Goal: Information Seeking & Learning: Learn about a topic

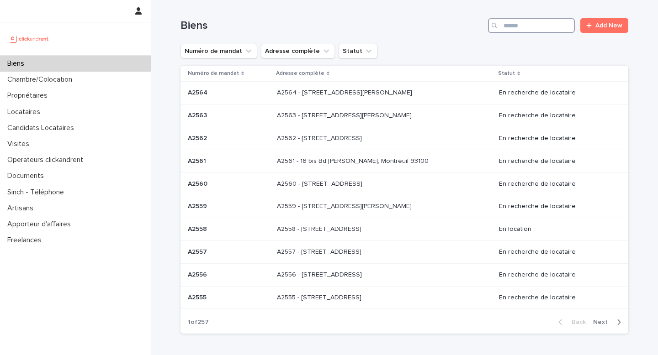
click at [509, 25] on input "Search" at bounding box center [531, 25] width 87 height 15
paste input "*****"
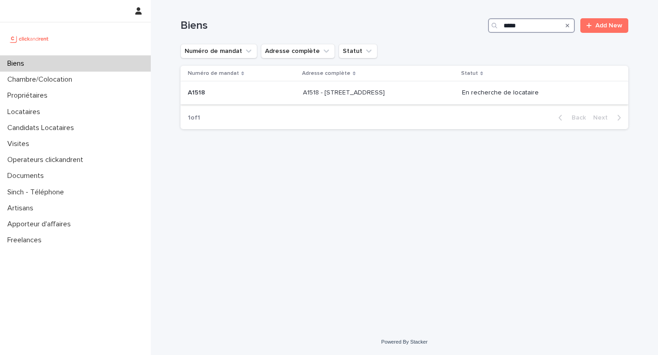
type input "*****"
click at [363, 94] on p "A1518 - [STREET_ADDRESS]" at bounding box center [345, 92] width 84 height 10
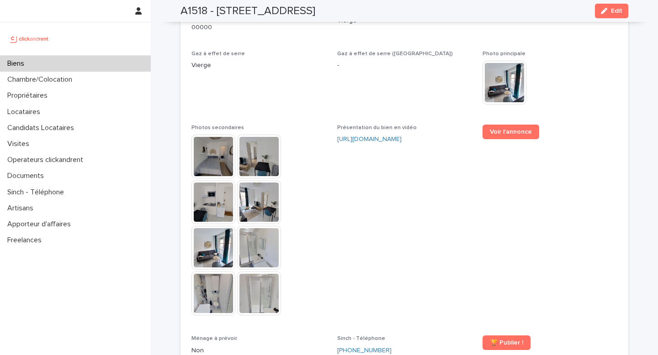
scroll to position [2249, 0]
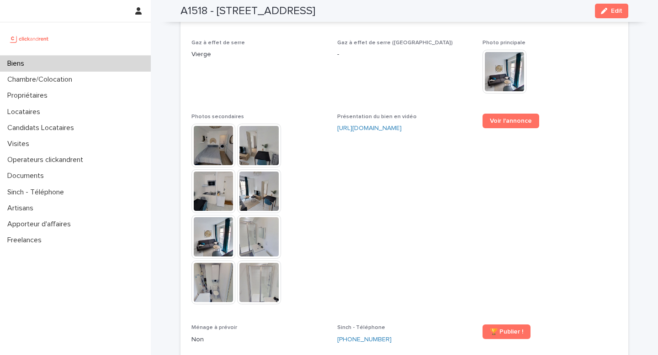
click at [212, 126] on img at bounding box center [213, 146] width 44 height 44
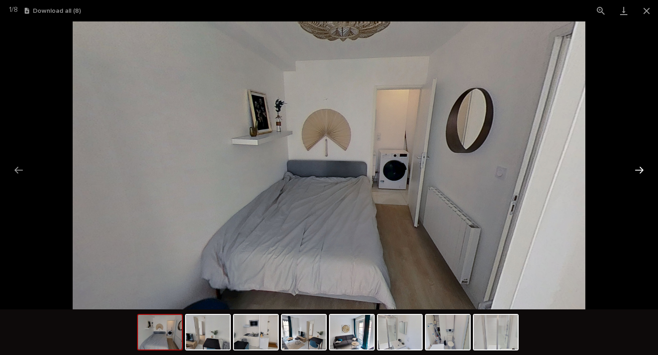
click at [639, 168] on button "Next slide" at bounding box center [638, 170] width 19 height 18
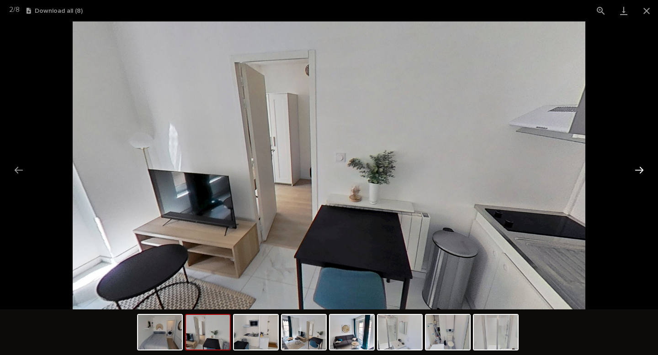
click at [639, 169] on button "Next slide" at bounding box center [638, 170] width 19 height 18
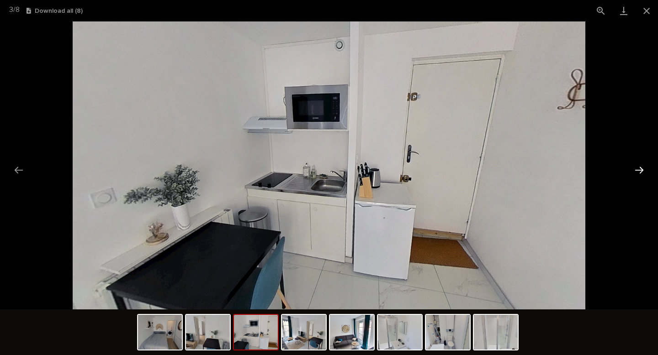
click at [639, 169] on button "Next slide" at bounding box center [638, 170] width 19 height 18
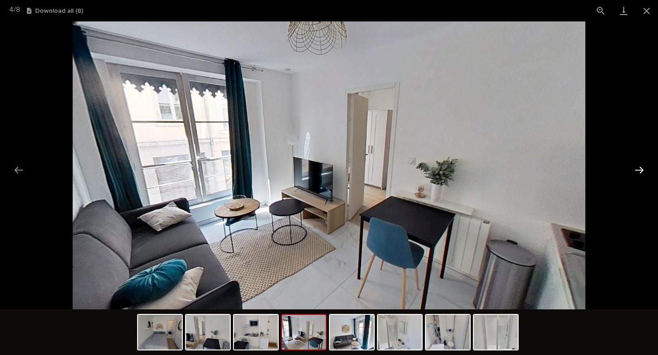
click at [639, 169] on button "Next slide" at bounding box center [638, 170] width 19 height 18
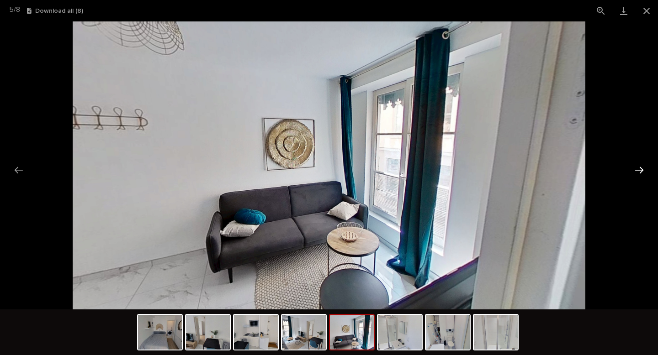
click at [639, 169] on button "Next slide" at bounding box center [638, 170] width 19 height 18
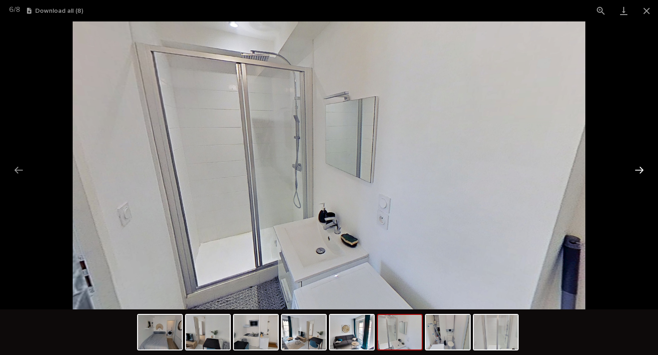
click at [638, 169] on button "Next slide" at bounding box center [638, 170] width 19 height 18
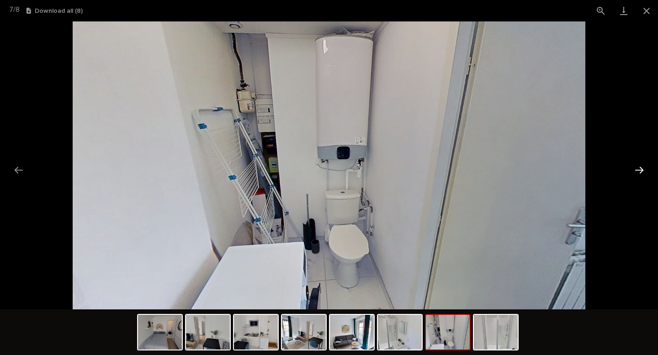
click at [638, 169] on button "Next slide" at bounding box center [638, 170] width 19 height 18
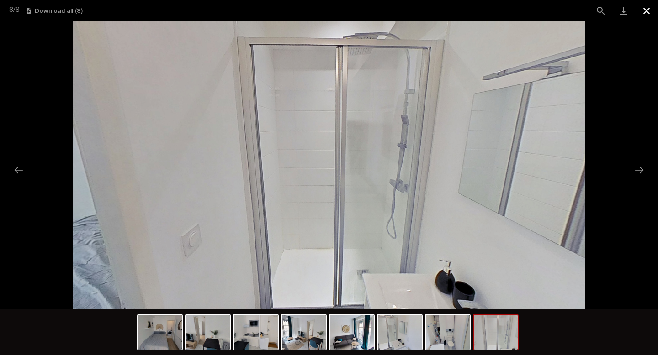
click at [647, 7] on button "Close gallery" at bounding box center [646, 10] width 23 height 21
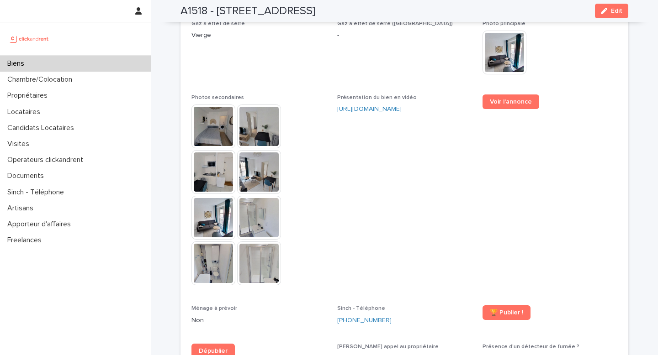
scroll to position [2252, 0]
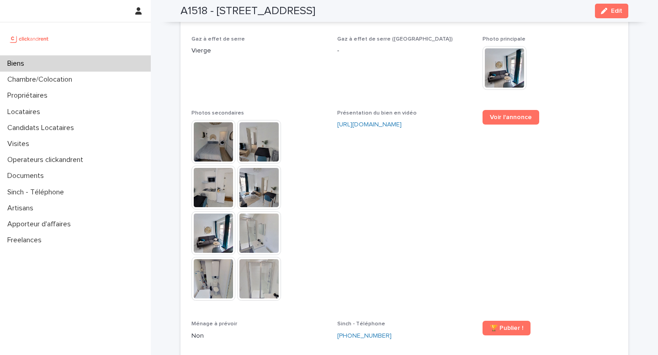
click at [347, 146] on span "Présentation du bien en vidéo https://vimeo.com/1111943738?share=copy" at bounding box center [404, 210] width 135 height 200
click at [559, 138] on span "Voir l'annonce" at bounding box center [549, 210] width 135 height 200
click at [274, 54] on span "Gaz à effet de serre Vierge" at bounding box center [258, 67] width 135 height 63
click at [405, 155] on span "Présentation du bien en vidéo https://vimeo.com/1111943738?share=copy" at bounding box center [404, 210] width 135 height 200
click at [359, 52] on span "Gaz à effet de serre (Valeur) -" at bounding box center [404, 67] width 135 height 63
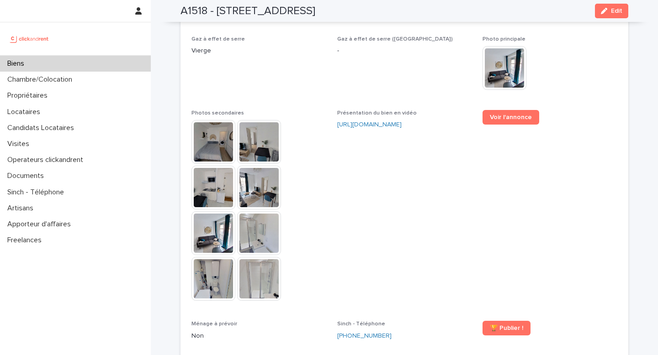
click at [375, 201] on span "Présentation du bien en vidéo https://vimeo.com/1111943738?share=copy" at bounding box center [404, 210] width 135 height 200
click at [398, 69] on span "Gaz à effet de serre (Valeur) -" at bounding box center [404, 67] width 135 height 63
click at [396, 201] on span "Présentation du bien en vidéo https://vimeo.com/1111943738?share=copy" at bounding box center [404, 210] width 135 height 200
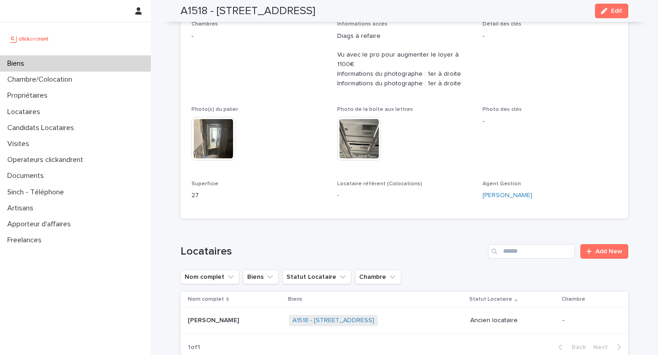
scroll to position [0, 0]
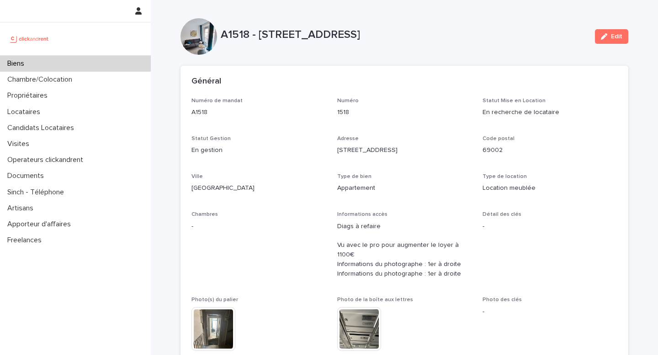
click at [65, 65] on div "Biens" at bounding box center [75, 64] width 151 height 16
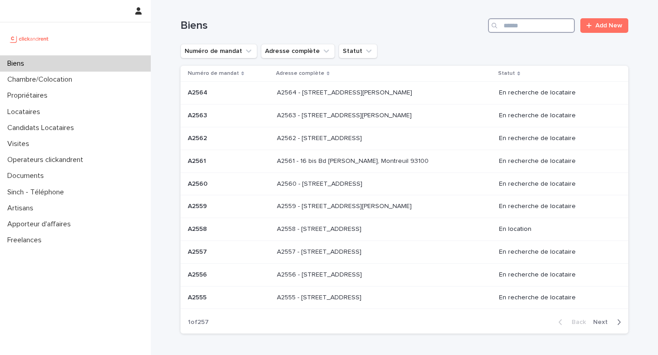
click at [525, 28] on input "Search" at bounding box center [531, 25] width 87 height 15
paste input "***"
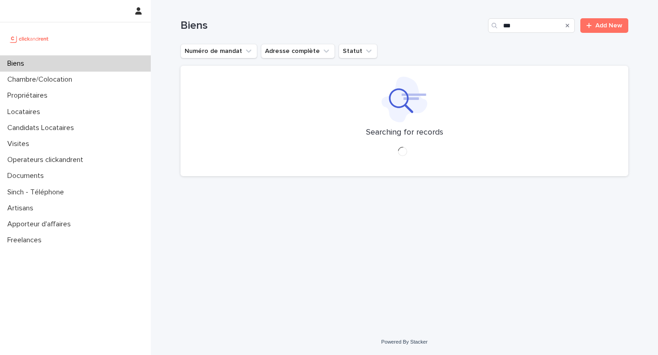
click at [384, 27] on h1 "Biens" at bounding box center [332, 25] width 304 height 13
click at [400, 231] on div "Loading... Saving… Loading... Saving… Biens *** Add New Numéro de mandat Adress…" at bounding box center [404, 153] width 457 height 306
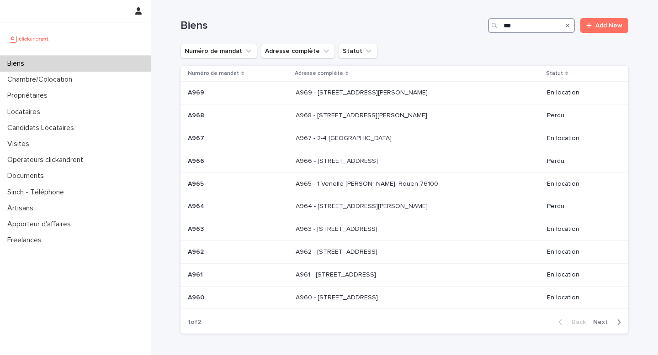
click at [526, 28] on input "***" at bounding box center [531, 25] width 87 height 15
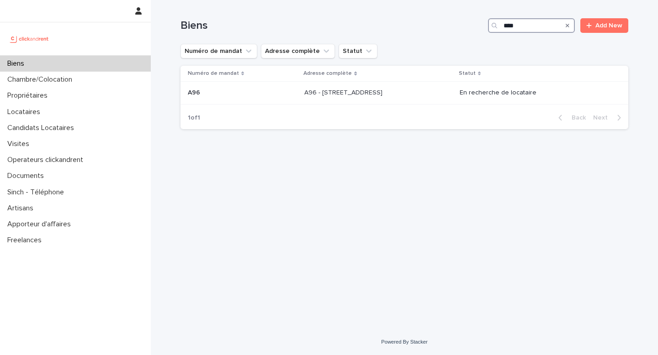
type input "***"
drag, startPoint x: 389, startPoint y: 31, endPoint x: 405, endPoint y: 47, distance: 23.2
click at [389, 31] on h1 "Biens" at bounding box center [332, 25] width 304 height 13
drag, startPoint x: 457, startPoint y: 154, endPoint x: 451, endPoint y: 151, distance: 6.7
click at [451, 156] on div "Loading... Saving… Loading... Saving… Biens *** Add New Numéro de mandat Adress…" at bounding box center [404, 153] width 457 height 306
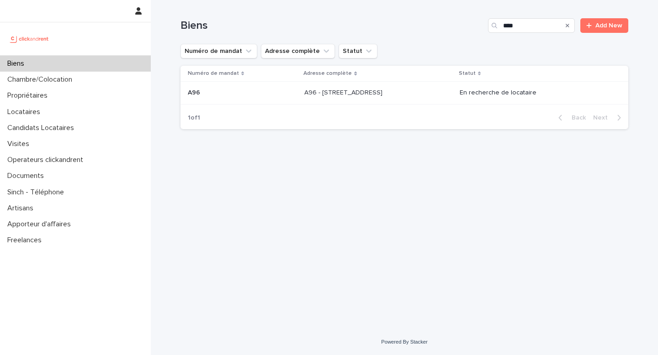
click at [451, 39] on div "Biens *** Add New" at bounding box center [403, 22] width 447 height 44
drag, startPoint x: 401, startPoint y: 208, endPoint x: 405, endPoint y: 202, distance: 7.6
click at [401, 207] on div "Loading... Saving… Loading... Saving… Biens *** Add New Numéro de mandat Adress…" at bounding box center [404, 153] width 457 height 306
click at [425, 62] on div "Biens *** Add New Numéro de mandat Adresse complète Statut Numéro de mandat Adr…" at bounding box center [403, 68] width 447 height 137
drag, startPoint x: 415, startPoint y: 172, endPoint x: 410, endPoint y: 170, distance: 5.1
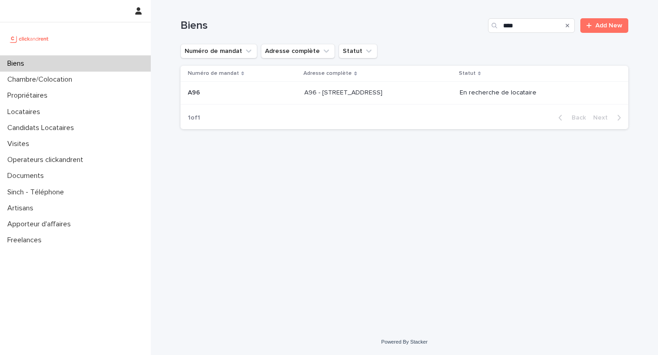
click at [415, 173] on div "Loading... Saving… Loading... Saving… Biens *** Add New Numéro de mandat Adress…" at bounding box center [404, 153] width 457 height 306
drag, startPoint x: 412, startPoint y: 156, endPoint x: 396, endPoint y: 126, distance: 33.3
click at [412, 155] on div "Loading... Saving… Loading... Saving… Biens *** Add New Numéro de mandat Adress…" at bounding box center [404, 153] width 457 height 306
click at [368, 93] on p "A96 - 11 rue de Châteaufort, Orsay 91400" at bounding box center [344, 92] width 80 height 10
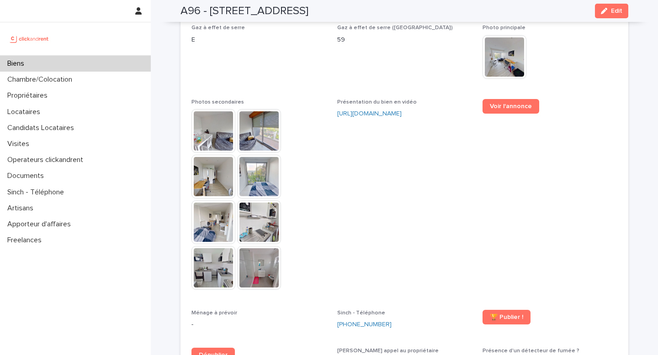
scroll to position [2432, 0]
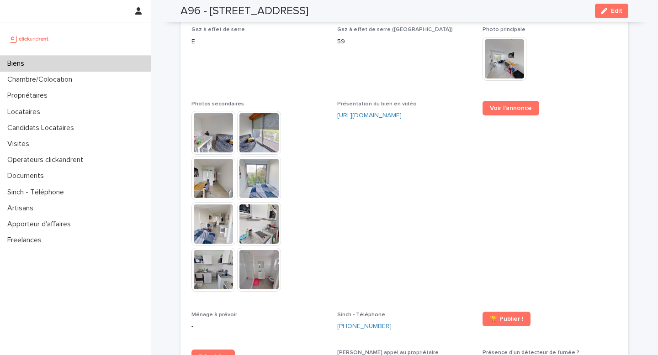
click at [219, 113] on img at bounding box center [213, 133] width 44 height 44
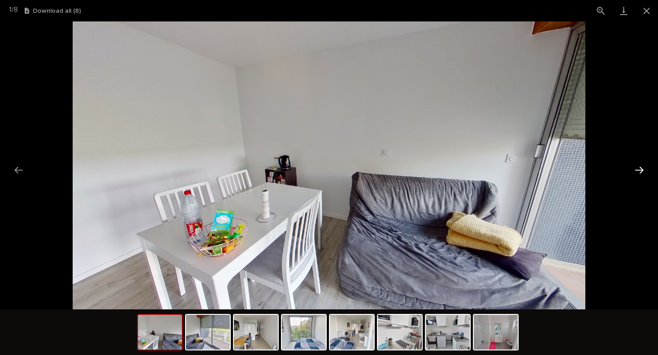
click at [636, 169] on button "Next slide" at bounding box center [638, 170] width 19 height 18
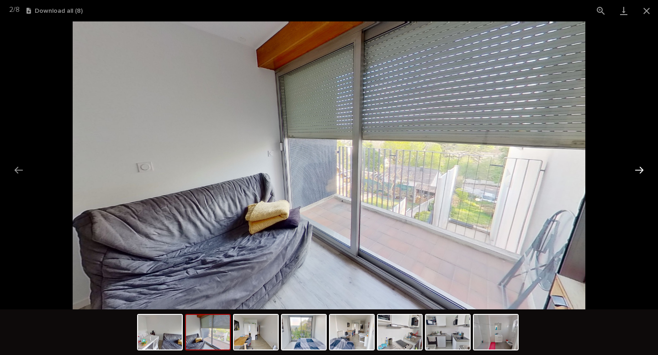
click at [634, 170] on button "Next slide" at bounding box center [638, 170] width 19 height 18
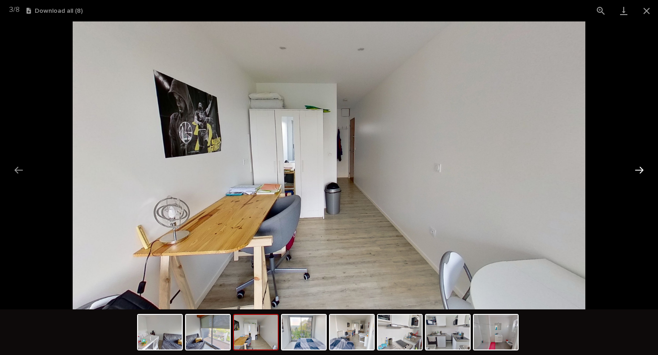
click at [635, 170] on button "Next slide" at bounding box center [638, 170] width 19 height 18
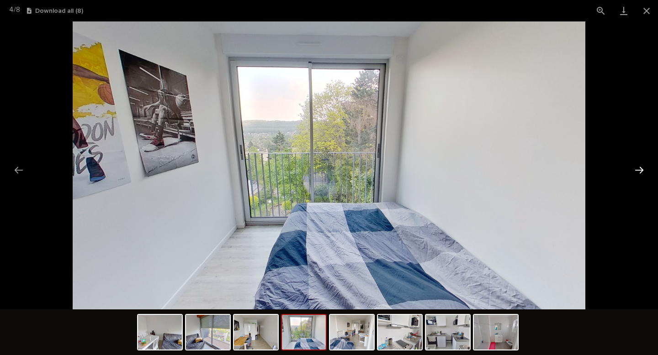
click at [635, 170] on button "Next slide" at bounding box center [638, 170] width 19 height 18
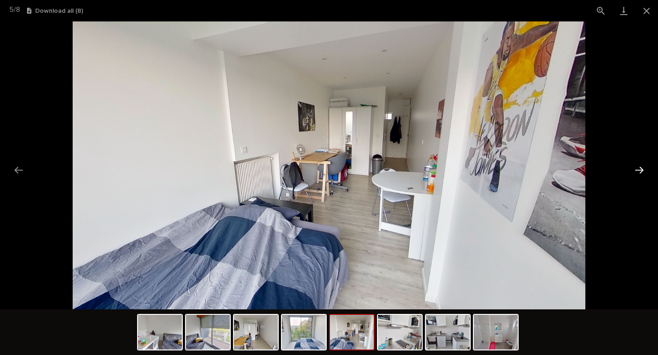
click at [636, 171] on button "Next slide" at bounding box center [638, 170] width 19 height 18
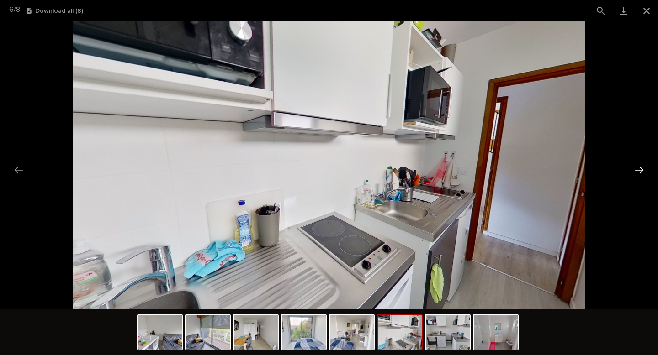
click at [636, 171] on button "Next slide" at bounding box center [638, 170] width 19 height 18
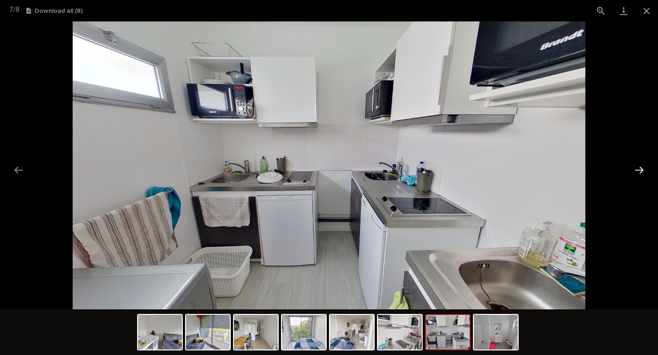
click at [634, 171] on button "Next slide" at bounding box center [638, 170] width 19 height 18
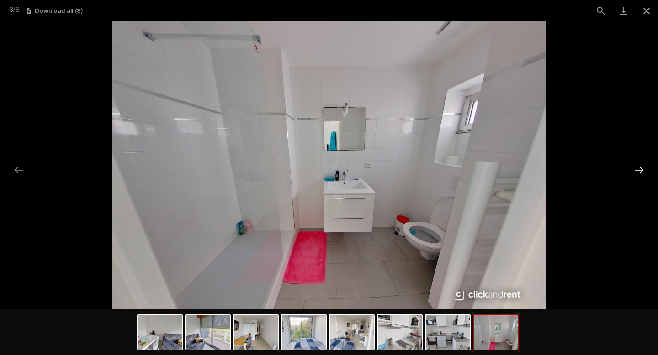
click at [636, 171] on button "Next slide" at bounding box center [638, 170] width 19 height 18
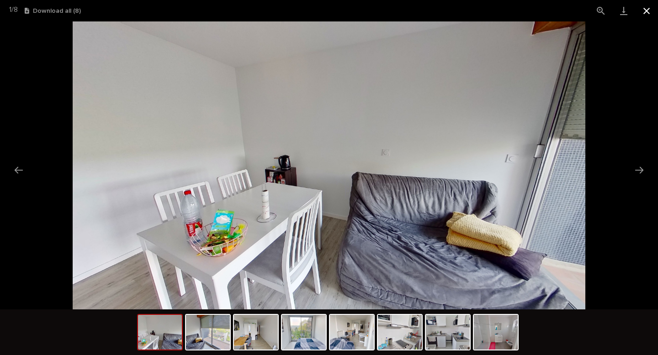
drag, startPoint x: 647, startPoint y: 11, endPoint x: 642, endPoint y: 12, distance: 5.2
click at [647, 11] on button "Close gallery" at bounding box center [646, 10] width 23 height 21
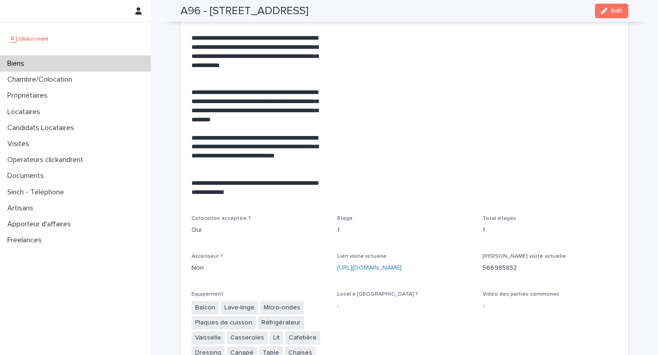
scroll to position [1896, 0]
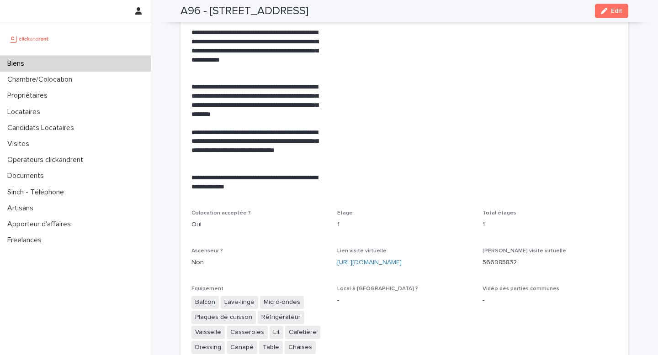
click at [428, 153] on span "Mise en avant -" at bounding box center [404, 90] width 135 height 217
click at [507, 154] on span "Disponibilité 13/9/2025" at bounding box center [549, 90] width 135 height 217
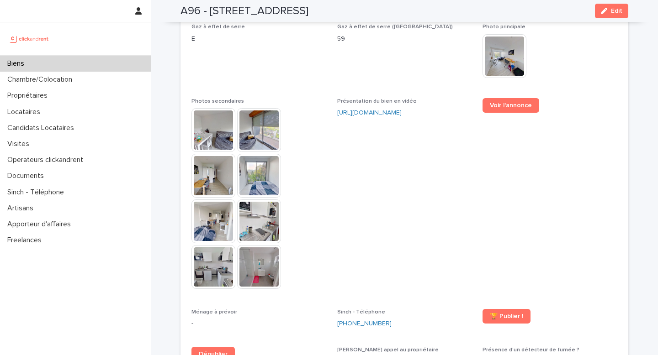
scroll to position [2435, 0]
drag, startPoint x: 331, startPoint y: 91, endPoint x: 458, endPoint y: 90, distance: 126.5
copy link "https://vimeo.com/1118068428?share=copy"
drag, startPoint x: 465, startPoint y: 147, endPoint x: 461, endPoint y: 150, distance: 4.7
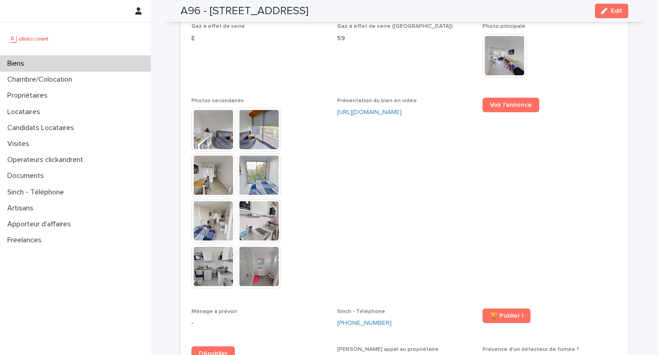
click at [464, 147] on span "Présentation du bien en vidéo https://vimeo.com/1118068428?share=copy" at bounding box center [404, 198] width 135 height 200
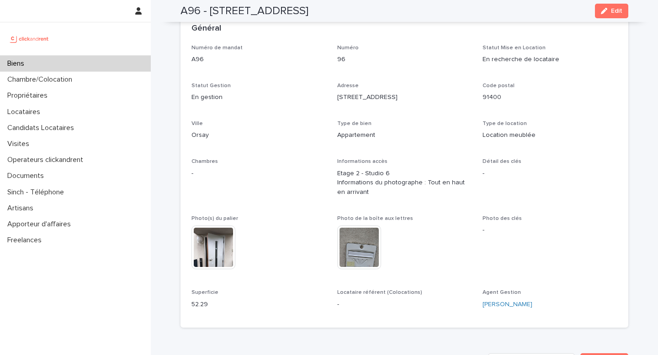
scroll to position [0, 0]
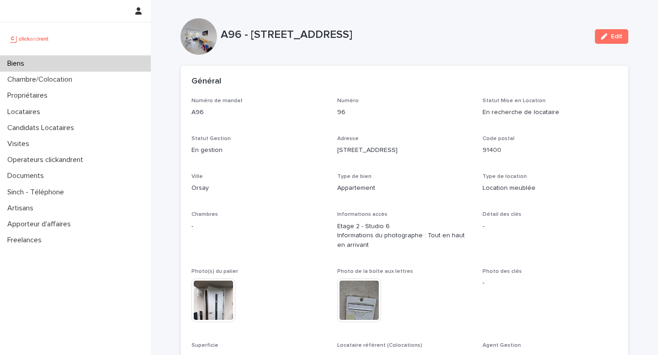
drag, startPoint x: 469, startPoint y: 52, endPoint x: 452, endPoint y: 47, distance: 17.8
click at [470, 52] on div "A96 - 11 rue de Châteaufort, Orsay 91400 Edit" at bounding box center [403, 36] width 447 height 37
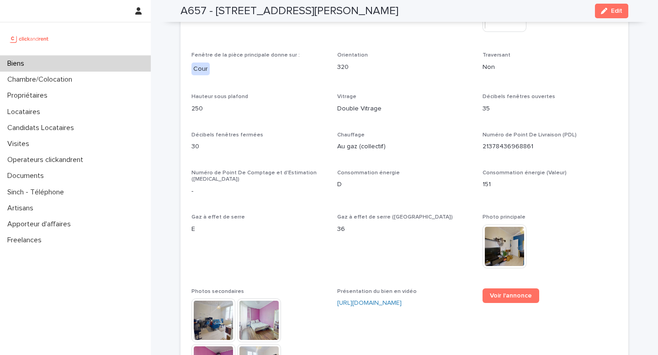
click at [569, 63] on p "Non" at bounding box center [549, 68] width 135 height 10
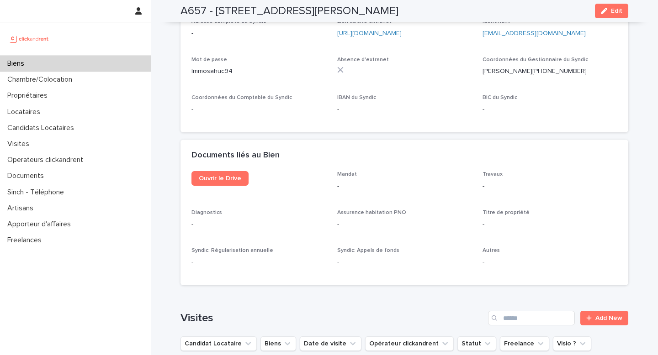
scroll to position [3263, 0]
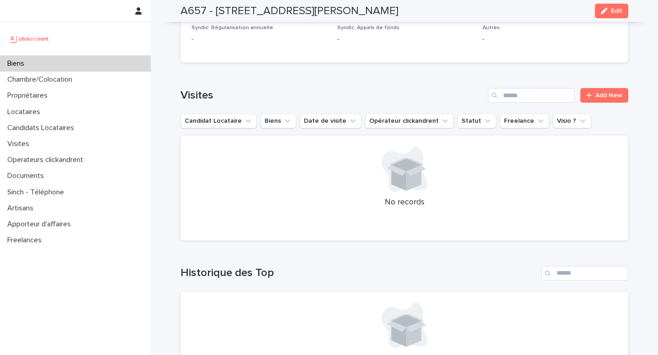
drag, startPoint x: 396, startPoint y: 57, endPoint x: 415, endPoint y: 65, distance: 20.0
click at [396, 70] on div "Loading... Saving… Visites Add New Candidat Locataire Biens Date de visite Opér…" at bounding box center [403, 159] width 447 height 178
click at [411, 11] on div "A657 - 10 rue Jean Bleuzen, Vanves 92170 Edit" at bounding box center [403, 11] width 447 height 22
click at [414, 70] on div "Loading... Saving… Visites Add New Candidat Locataire Biens Date de visite Opér…" at bounding box center [403, 159] width 447 height 178
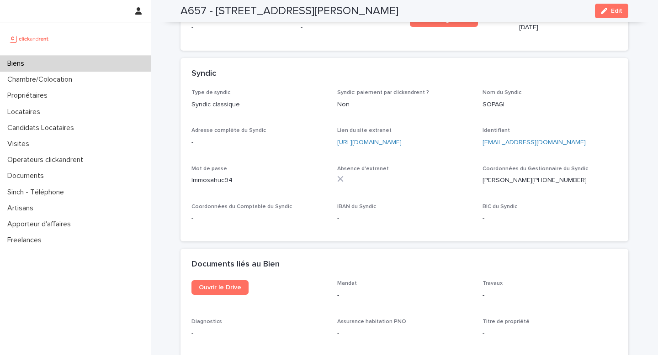
scroll to position [3283, 0]
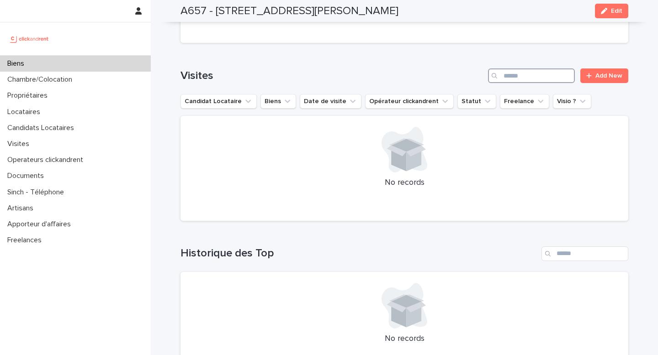
click at [531, 68] on input "Search" at bounding box center [531, 75] width 87 height 15
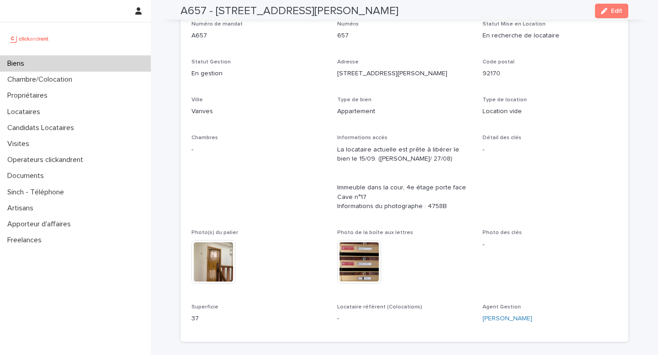
scroll to position [0, 0]
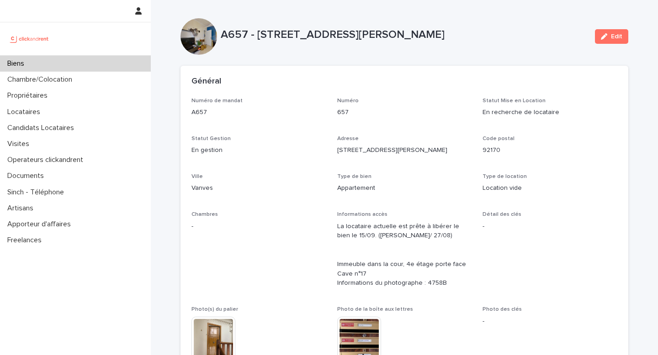
type input "****"
click at [455, 68] on div "Général" at bounding box center [403, 82] width 447 height 32
click at [423, 130] on div "Numéro de mandat A657 Numéro 657 Statut Mise en Location En recherche de locata…" at bounding box center [404, 253] width 426 height 310
click at [441, 113] on p "657" at bounding box center [404, 113] width 135 height 10
click at [442, 131] on div "Numéro de mandat A657 Numéro 657 Statut Mise en Location En recherche de locata…" at bounding box center [404, 253] width 426 height 310
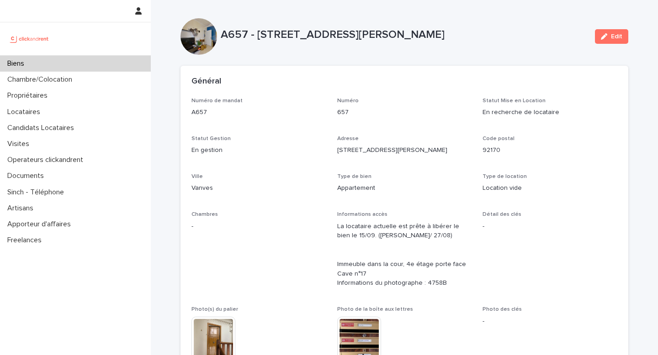
click at [45, 66] on div "Biens" at bounding box center [75, 64] width 151 height 16
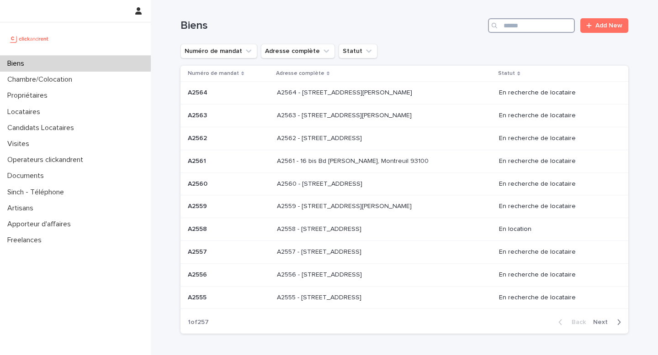
click at [537, 21] on input "Search" at bounding box center [531, 25] width 87 height 15
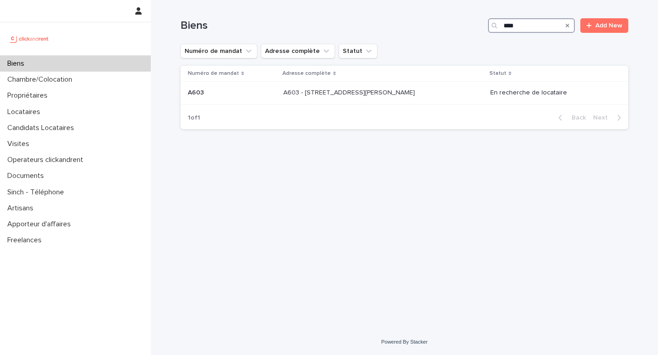
type input "****"
drag, startPoint x: 542, startPoint y: 241, endPoint x: 537, endPoint y: 235, distance: 7.7
click at [542, 241] on div "Loading... Saving… Loading... Saving… Biens **** Add New Numéro de mandat Adres…" at bounding box center [404, 153] width 457 height 306
click at [309, 94] on p "A603 - [STREET_ADDRESS][PERSON_NAME]" at bounding box center [349, 92] width 133 height 10
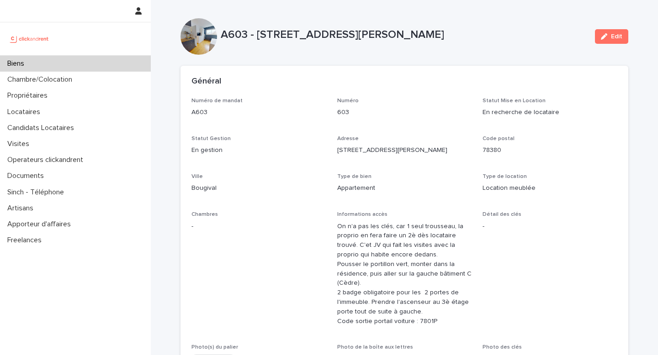
drag, startPoint x: 276, startPoint y: 146, endPoint x: 270, endPoint y: 148, distance: 6.4
click at [270, 147] on div "En gestion" at bounding box center [258, 149] width 135 height 11
drag, startPoint x: 312, startPoint y: 178, endPoint x: 327, endPoint y: 195, distance: 23.3
click at [312, 178] on p "Ville" at bounding box center [258, 177] width 135 height 6
click at [287, 201] on div "Numéro de mandat A603 Numéro 603 Statut Mise en Location En recherche de locata…" at bounding box center [404, 272] width 426 height 348
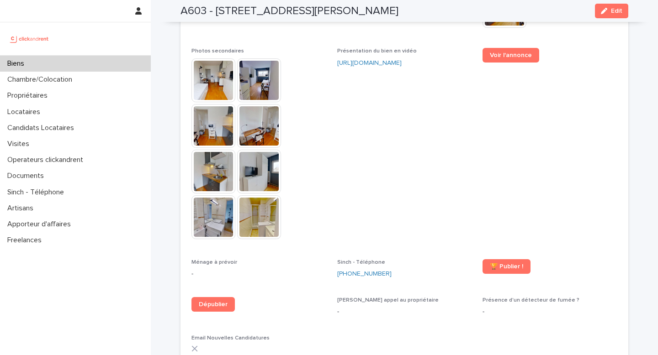
scroll to position [2310, 0]
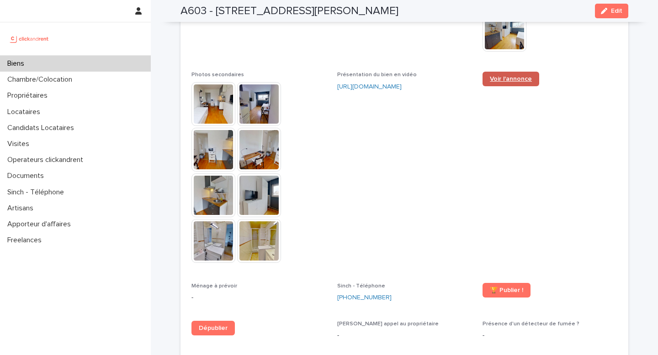
click at [502, 76] on span "Voir l'annonce" at bounding box center [510, 79] width 42 height 6
click at [505, 115] on span "Voir l'annonce" at bounding box center [549, 172] width 135 height 200
click at [414, 140] on span "Présentation du bien en vidéo https://vimeo.com/1116793615?share=copy" at bounding box center [404, 172] width 135 height 200
drag, startPoint x: 488, startPoint y: 122, endPoint x: 492, endPoint y: 119, distance: 5.5
click at [489, 122] on span "Voir l'annonce" at bounding box center [549, 172] width 135 height 200
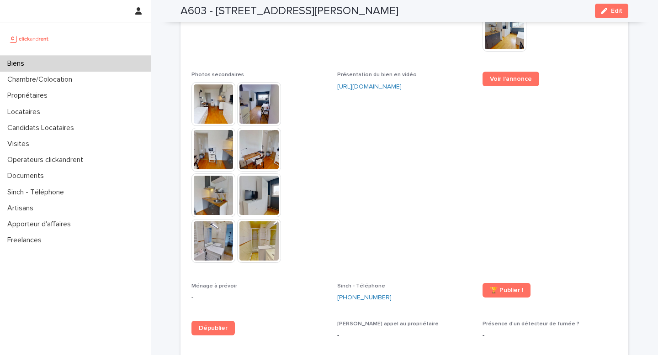
click at [537, 172] on span "Voir l'annonce" at bounding box center [549, 172] width 135 height 200
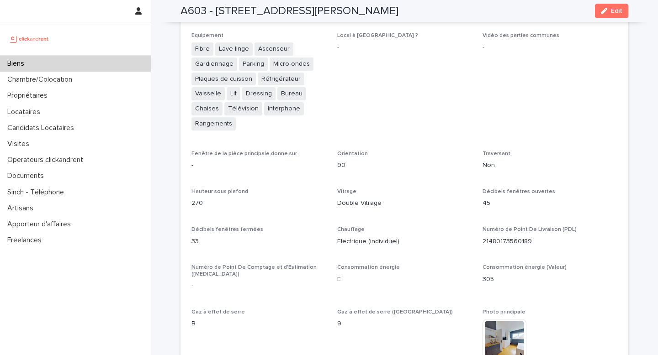
scroll to position [96, 0]
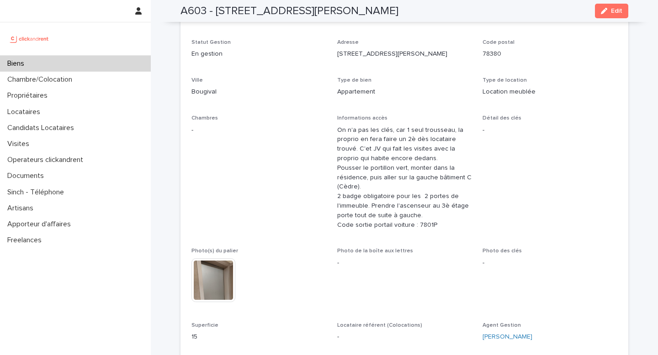
drag, startPoint x: 534, startPoint y: 191, endPoint x: 521, endPoint y: 196, distance: 14.0
click at [534, 191] on span "Détail des clés -" at bounding box center [549, 176] width 135 height 122
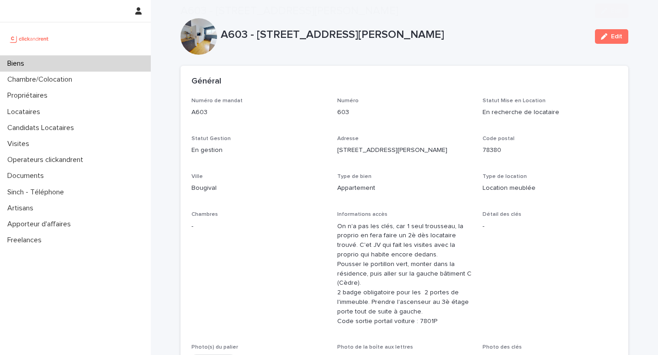
scroll to position [629, 0]
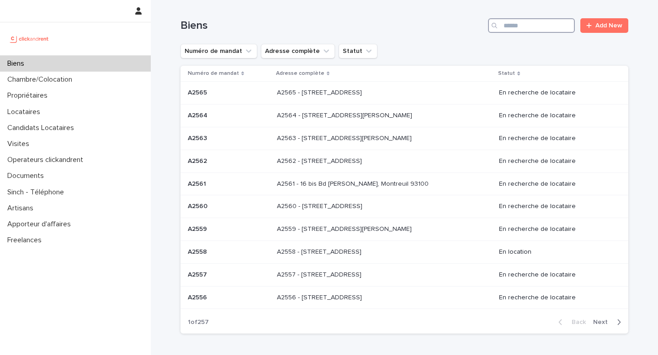
click at [515, 25] on input "Search" at bounding box center [531, 25] width 87 height 15
paste input "*****"
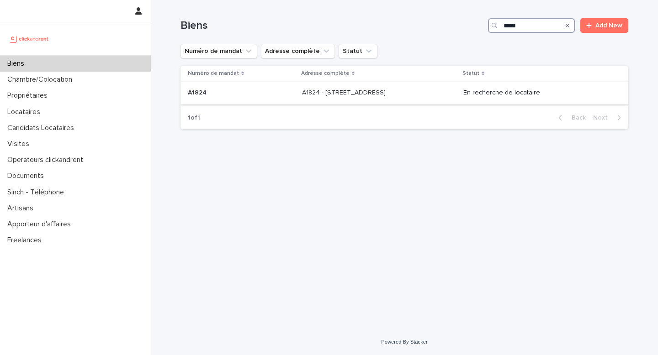
type input "*****"
click at [378, 92] on p "A1824 - 3 Avenue du Marechal de Lattre de Tassigny, Toulouse 31400" at bounding box center [344, 92] width 85 height 10
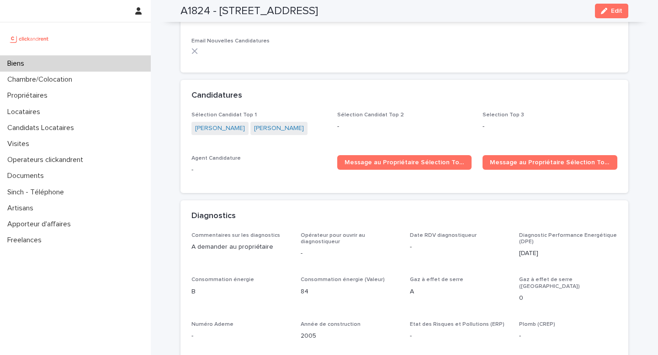
scroll to position [2551, 0]
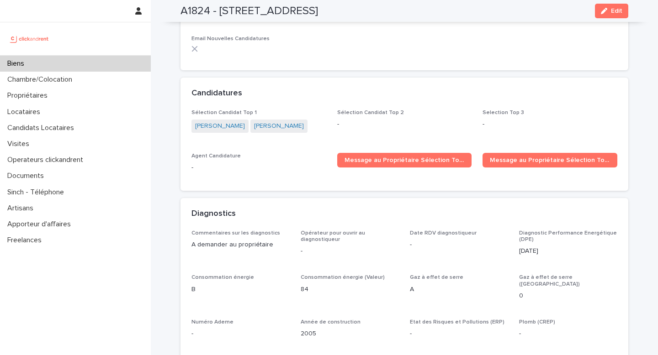
drag, startPoint x: 574, startPoint y: 93, endPoint x: 559, endPoint y: 95, distance: 15.2
click at [574, 94] on div "Candidatures" at bounding box center [403, 94] width 447 height 32
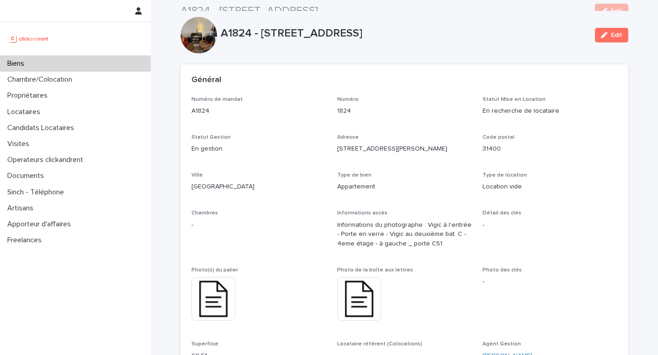
scroll to position [0, 0]
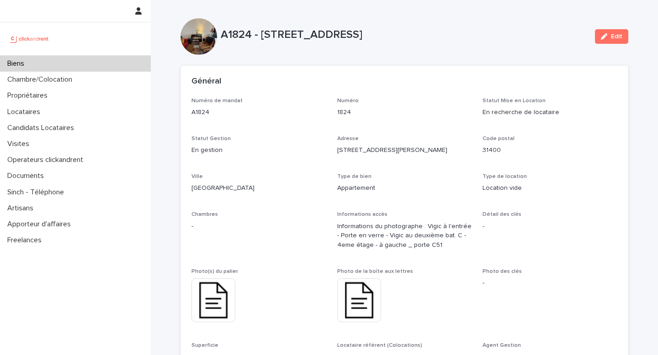
drag, startPoint x: 606, startPoint y: 167, endPoint x: 589, endPoint y: 178, distance: 20.1
click at [606, 167] on div "Numéro de mandat A1824 Numéro 1824 Statut Mise en Location En recherche de loca…" at bounding box center [404, 234] width 426 height 272
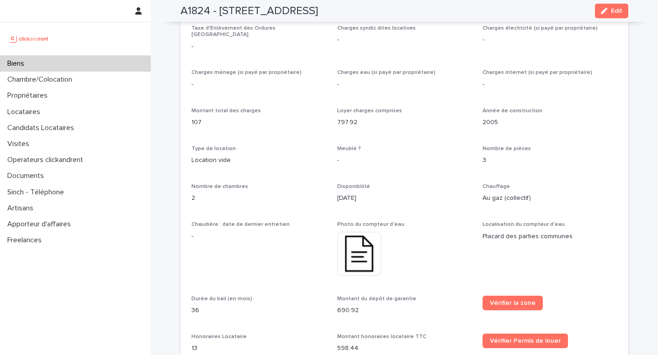
scroll to position [601, 0]
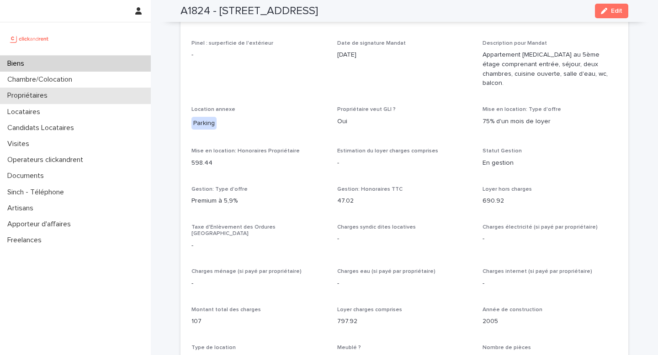
click at [62, 100] on div "Propriétaires" at bounding box center [75, 96] width 151 height 16
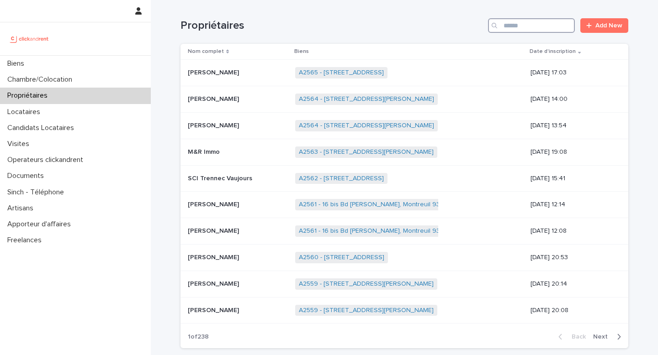
click at [510, 25] on input "Search" at bounding box center [531, 25] width 87 height 15
paste input "*****"
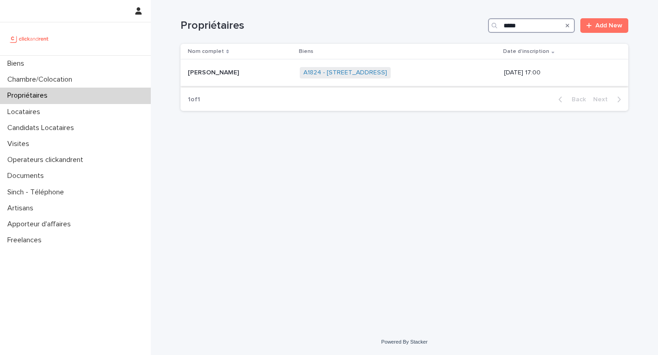
type input "*****"
click at [241, 73] on p "Frédéric Gibello-Sacco" at bounding box center [214, 72] width 53 height 10
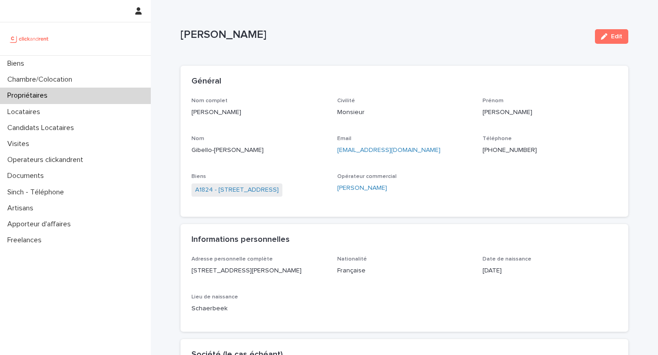
drag, startPoint x: 256, startPoint y: 111, endPoint x: 176, endPoint y: 111, distance: 79.9
copy p "Frédéric Gibello-Sacco"
click at [53, 65] on div "Biens" at bounding box center [75, 64] width 151 height 16
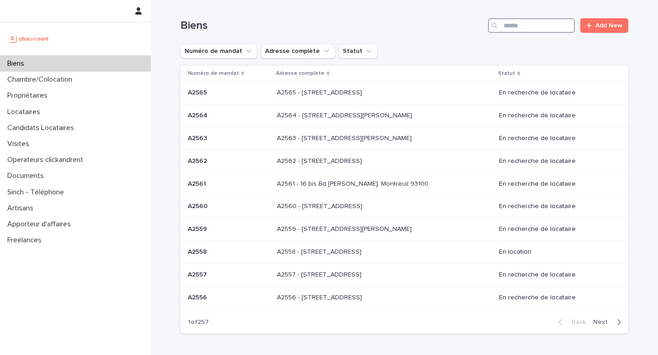
click at [505, 31] on input "Search" at bounding box center [531, 25] width 87 height 15
paste input "*****"
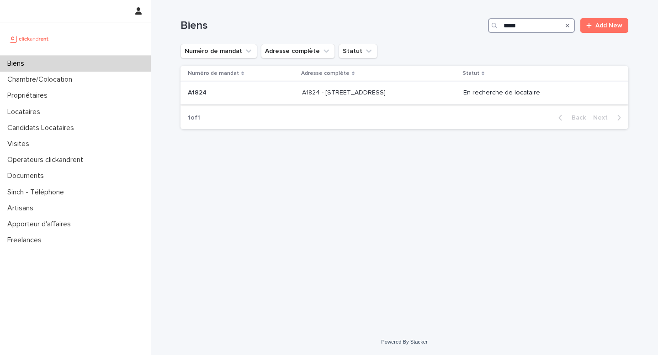
type input "*****"
click at [369, 90] on p "A1824 - 3 Avenue du Marechal de Lattre de Tassigny, Toulouse 31400" at bounding box center [344, 92] width 85 height 10
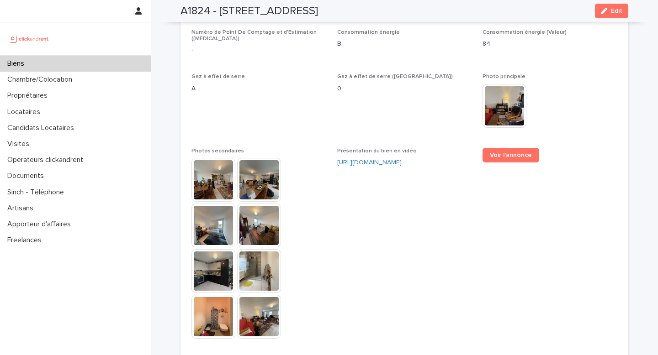
scroll to position [2159, 0]
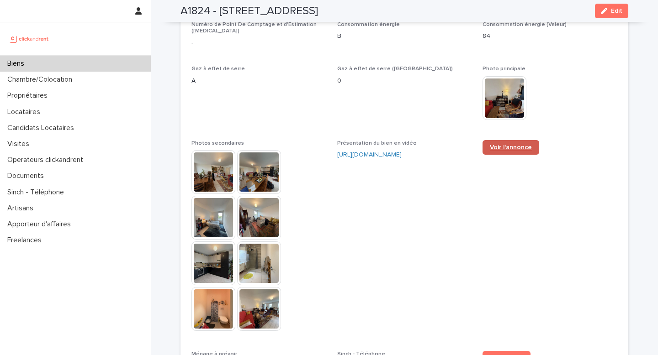
click at [512, 144] on span "Voir l'annonce" at bounding box center [510, 147] width 42 height 6
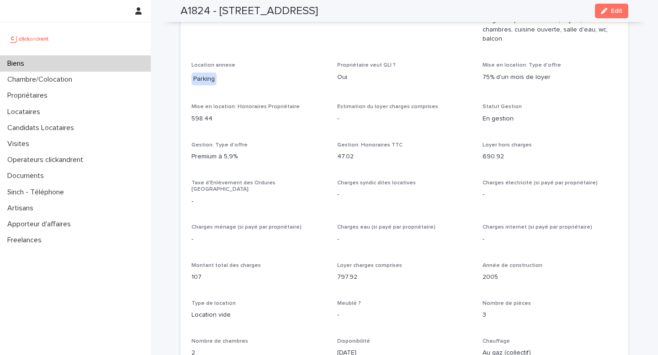
scroll to position [651, 0]
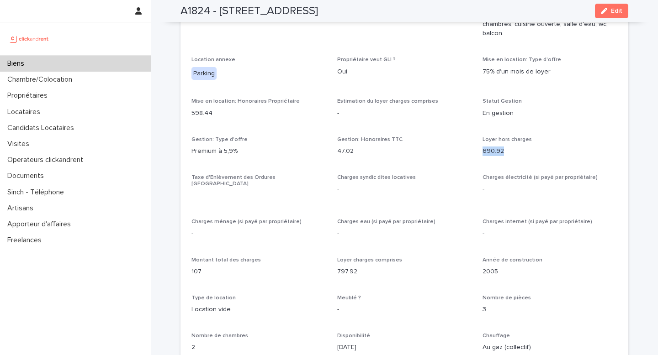
drag, startPoint x: 500, startPoint y: 151, endPoint x: 479, endPoint y: 152, distance: 20.6
click at [482, 152] on p "690.92" at bounding box center [549, 152] width 135 height 10
copy p "690.92"
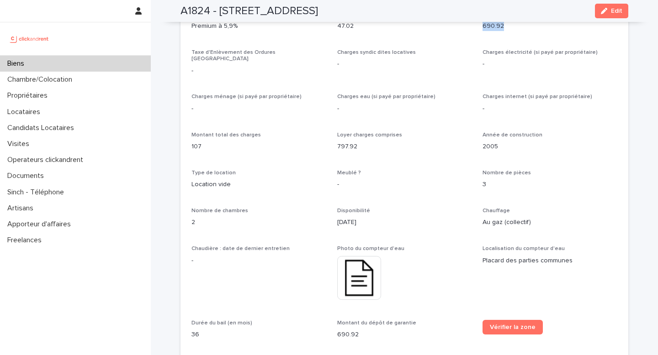
scroll to position [779, 0]
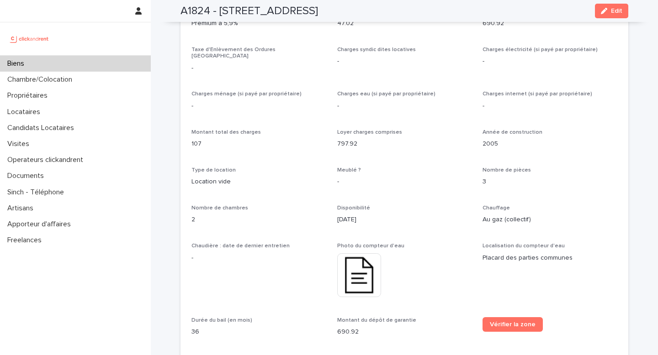
click at [194, 139] on p "107" at bounding box center [258, 144] width 135 height 10
copy p "107"
drag, startPoint x: 390, startPoint y: 122, endPoint x: 404, endPoint y: 118, distance: 14.3
click at [390, 122] on div "Opérateur commercial Jean-Vianney Bourdette Opérateur opérationnel Sarah Ntimas…" at bounding box center [404, 156] width 426 height 750
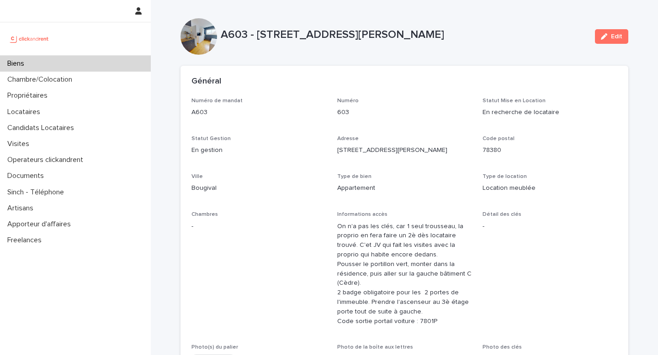
click at [416, 181] on div "Type de bien Appartement" at bounding box center [404, 187] width 135 height 27
drag, startPoint x: 417, startPoint y: 189, endPoint x: 431, endPoint y: 201, distance: 18.4
click at [426, 199] on div "Type de bien Appartement" at bounding box center [404, 187] width 135 height 27
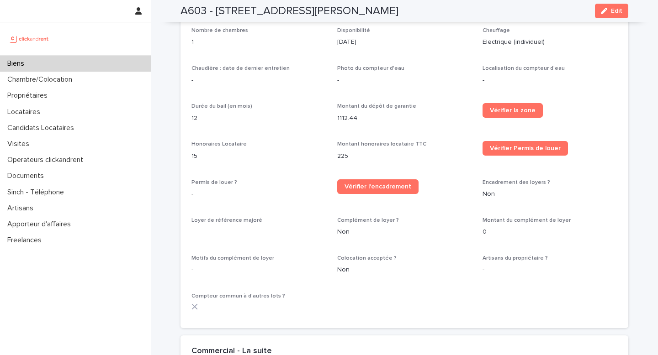
scroll to position [1180, 0]
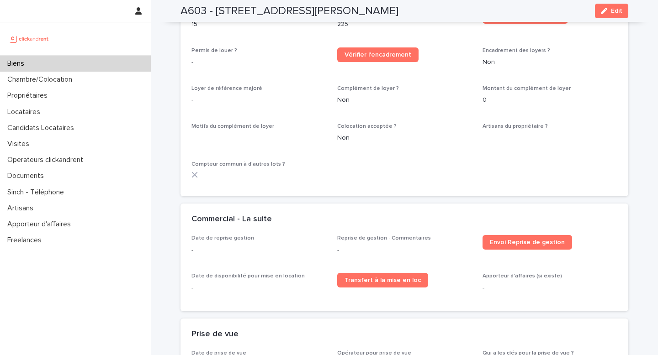
drag, startPoint x: 330, startPoint y: 8, endPoint x: 407, endPoint y: 10, distance: 77.2
click at [407, 10] on div "A603 - [STREET_ADDRESS][PERSON_NAME] Edit" at bounding box center [403, 11] width 447 height 22
copy h2 "Bougival 78380"
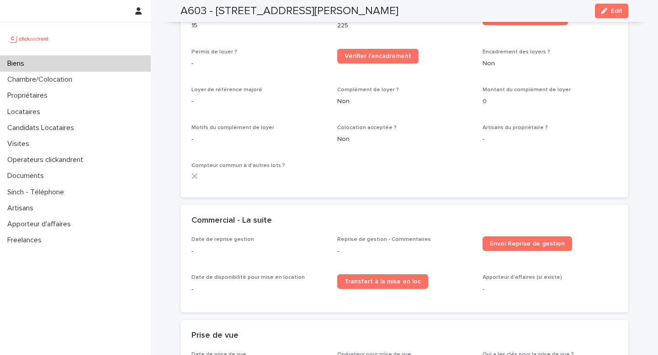
scroll to position [1178, 0]
click at [72, 60] on div "Biens" at bounding box center [75, 64] width 151 height 16
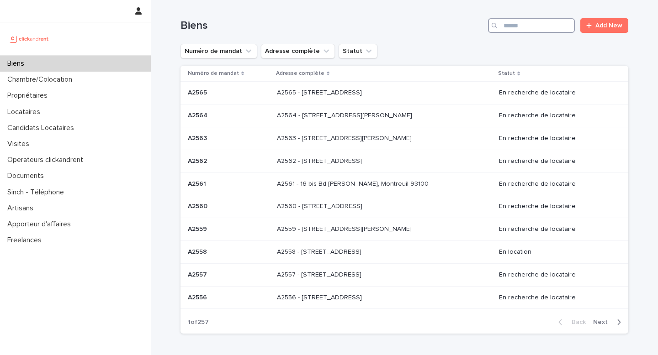
click at [521, 27] on input "Search" at bounding box center [531, 25] width 87 height 15
paste input "*****"
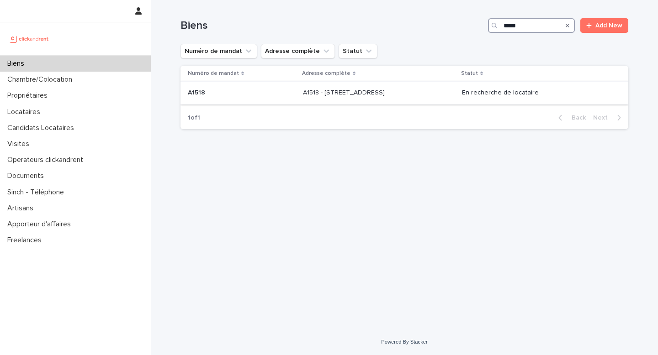
type input "*****"
click at [344, 91] on p "A1518 - [STREET_ADDRESS]" at bounding box center [345, 92] width 84 height 10
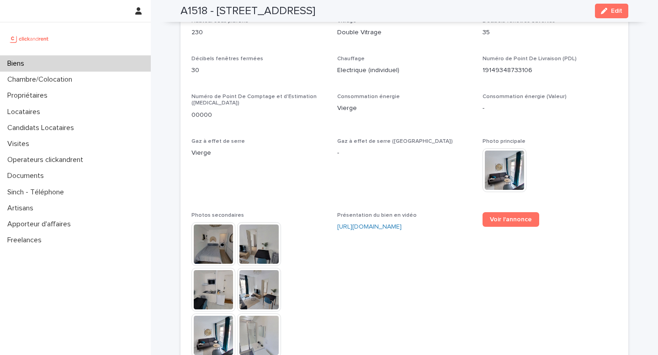
scroll to position [2070, 0]
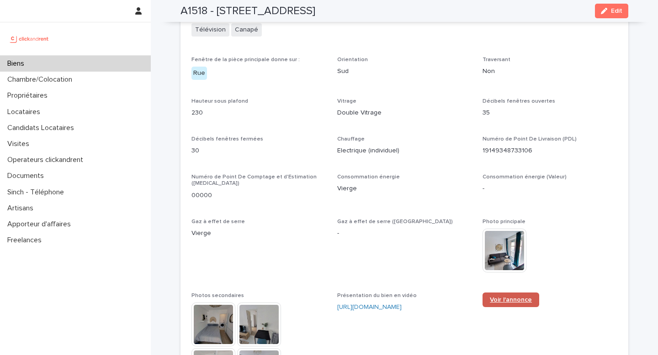
click at [511, 297] on span "Voir l'annonce" at bounding box center [510, 300] width 42 height 6
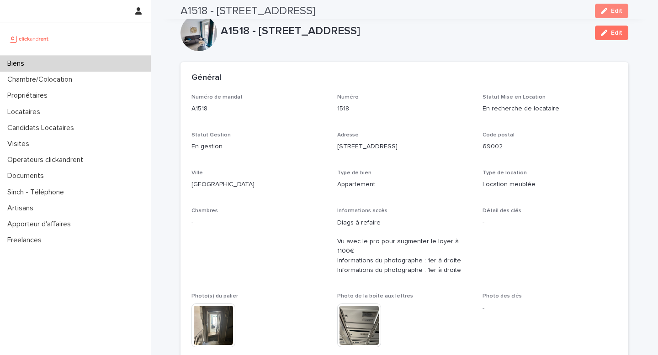
scroll to position [0, 0]
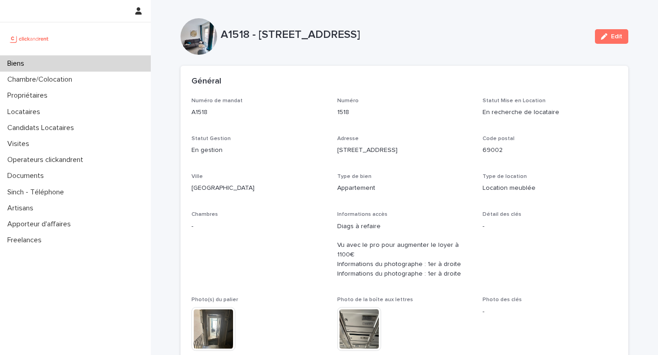
click at [103, 64] on div "Biens" at bounding box center [75, 64] width 151 height 16
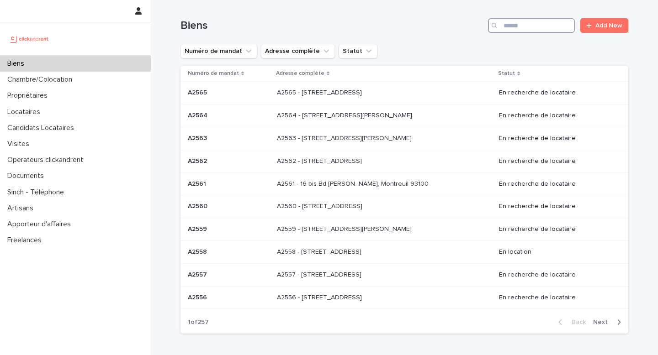
click at [543, 28] on input "Search" at bounding box center [531, 25] width 87 height 15
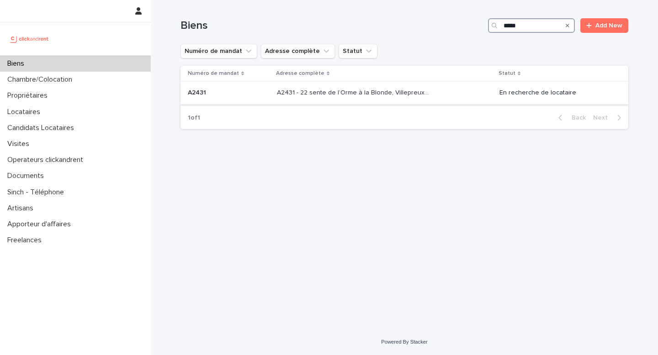
type input "*****"
click at [369, 93] on p "A2431 - 22 sente de l’Orme à la Blonde, Villepreux 78450" at bounding box center [354, 92] width 154 height 10
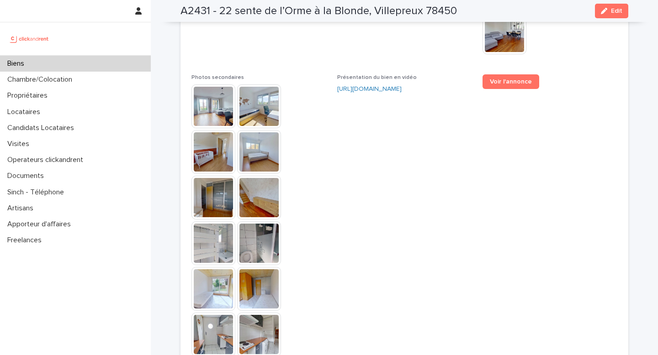
scroll to position [2206, 0]
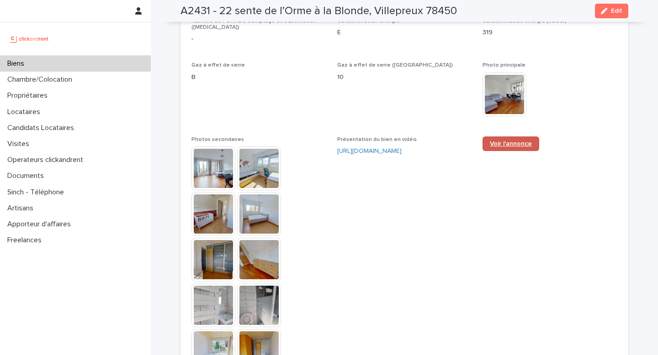
click at [502, 137] on link "Voir l'annonce" at bounding box center [510, 144] width 57 height 15
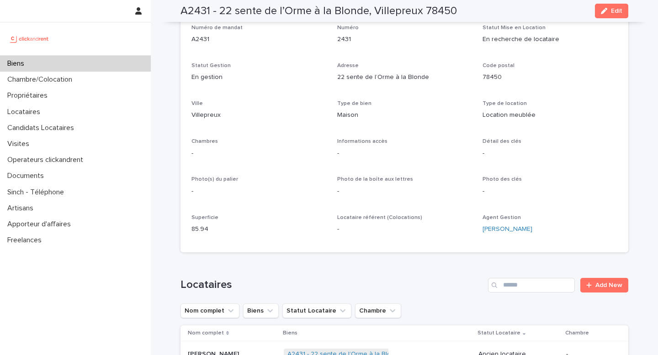
scroll to position [0, 0]
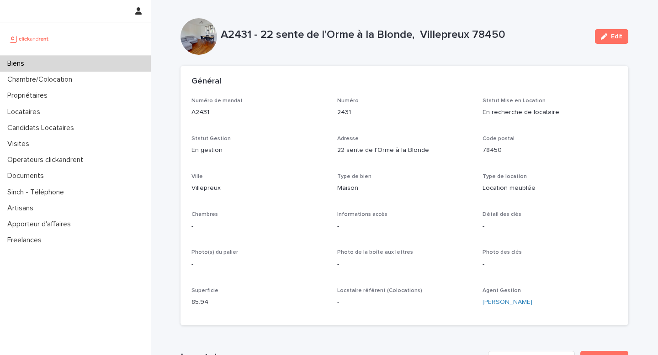
click at [82, 67] on div "Biens" at bounding box center [75, 64] width 151 height 16
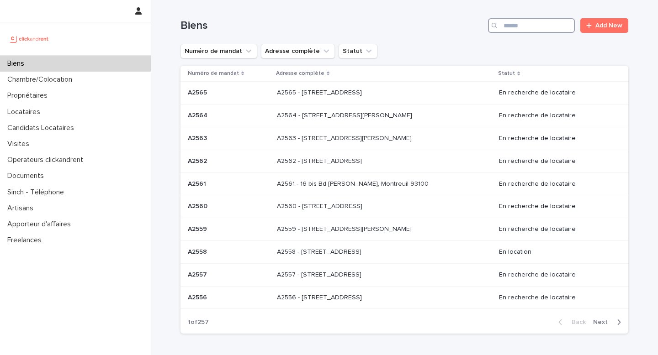
click at [532, 27] on input "Search" at bounding box center [531, 25] width 87 height 15
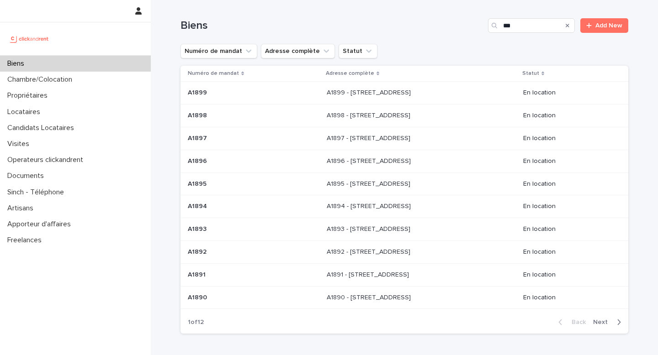
click at [431, 29] on h1 "Biens" at bounding box center [332, 25] width 304 height 13
click at [403, 32] on div "Biens *** Add New" at bounding box center [403, 25] width 447 height 15
click at [460, 50] on div "Numéro de mandat Adresse complète Statut" at bounding box center [403, 51] width 447 height 15
click at [633, 31] on div "Loading... Saving… Loading... Saving… Biens *** Add New Numéro de mandat Adress…" at bounding box center [404, 193] width 507 height 387
click at [443, 32] on div "Biens *** Add New" at bounding box center [403, 25] width 447 height 15
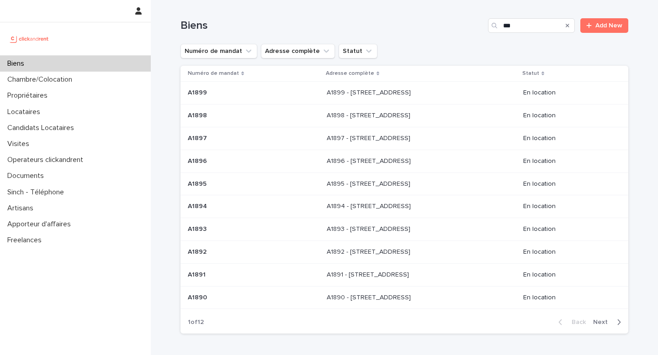
drag, startPoint x: 635, startPoint y: 32, endPoint x: 597, endPoint y: 42, distance: 39.3
click at [635, 32] on div "Loading... Saving… Loading... Saving… Biens *** Add New Numéro de mandat Adress…" at bounding box center [404, 193] width 507 height 387
click at [477, 26] on h1 "Biens" at bounding box center [332, 25] width 304 height 13
click at [323, 26] on h1 "Biens" at bounding box center [332, 25] width 304 height 13
click at [633, 44] on div "Loading... Saving… Loading... Saving… Biens *** Add New Numéro de mandat Adress…" at bounding box center [404, 193] width 507 height 387
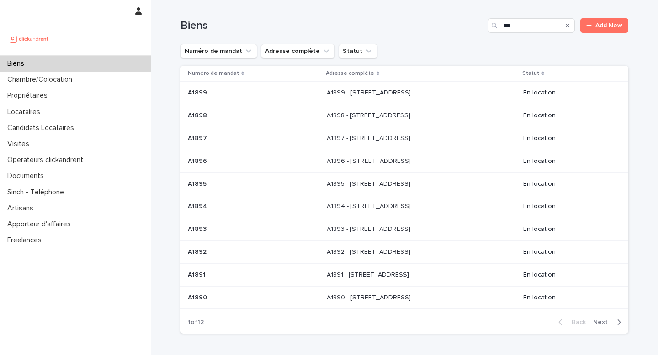
click at [350, 32] on h1 "Biens" at bounding box center [332, 25] width 304 height 13
click at [452, 26] on h1 "Biens" at bounding box center [332, 25] width 304 height 13
drag, startPoint x: 505, startPoint y: 25, endPoint x: 462, endPoint y: 24, distance: 43.4
click at [455, 23] on div "Biens *** Add New" at bounding box center [403, 25] width 447 height 15
paste input "**"
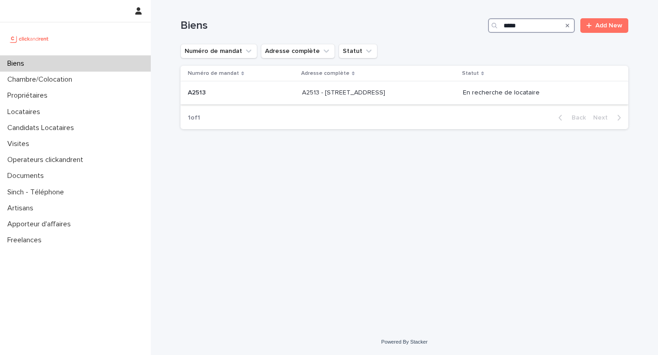
type input "*****"
click at [358, 98] on div "A2513 - [STREET_ADDRESS] - [STREET_ADDRESS]" at bounding box center [378, 92] width 153 height 15
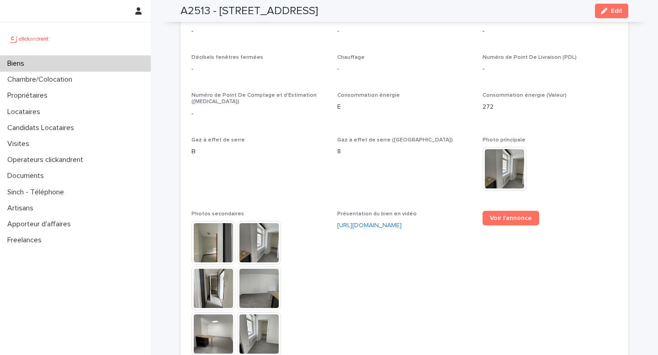
scroll to position [2233, 0]
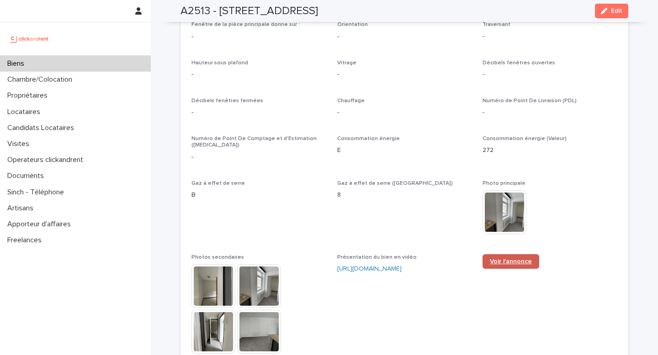
click at [507, 258] on span "Voir l'annonce" at bounding box center [510, 261] width 42 height 6
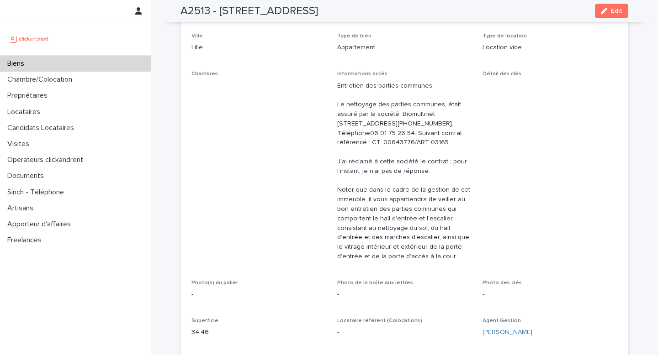
scroll to position [0, 0]
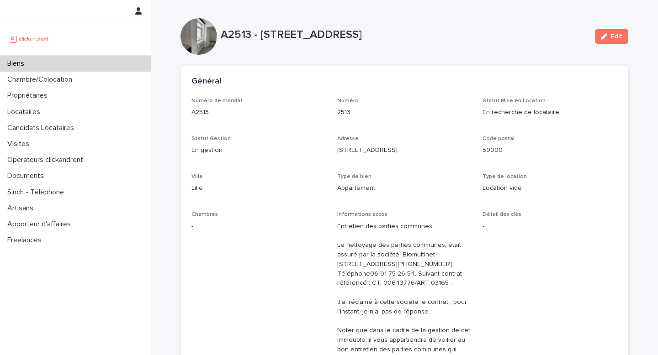
drag, startPoint x: 259, startPoint y: 35, endPoint x: 358, endPoint y: 34, distance: 98.6
click at [358, 34] on p "A2513 - [STREET_ADDRESS]" at bounding box center [404, 34] width 367 height 13
click at [359, 34] on p "A2513 - [STREET_ADDRESS]" at bounding box center [404, 34] width 367 height 13
drag, startPoint x: 255, startPoint y: 32, endPoint x: 410, endPoint y: 32, distance: 154.3
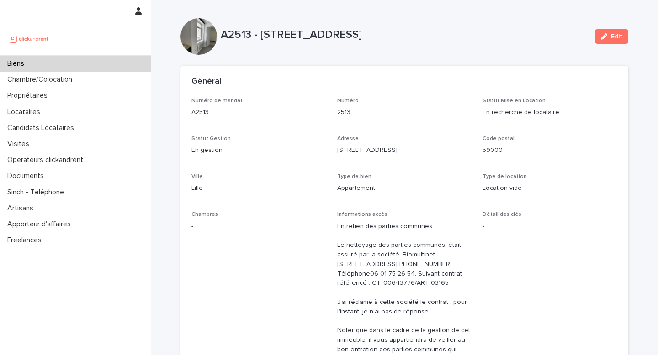
click at [410, 32] on p "A2513 - [STREET_ADDRESS]" at bounding box center [404, 34] width 367 height 13
copy p "[STREET_ADDRESS]"
click at [27, 65] on p "Biens" at bounding box center [18, 63] width 28 height 9
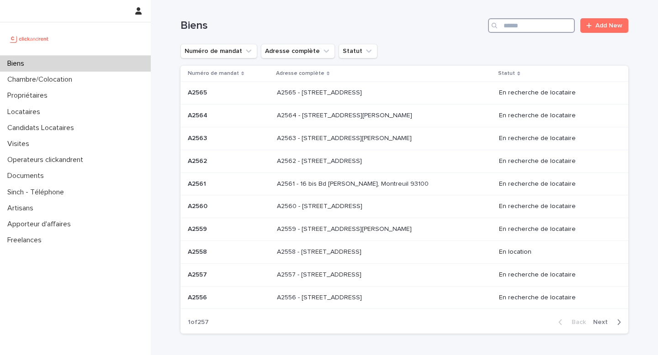
click at [530, 28] on input "Search" at bounding box center [531, 25] width 87 height 15
paste input "*****"
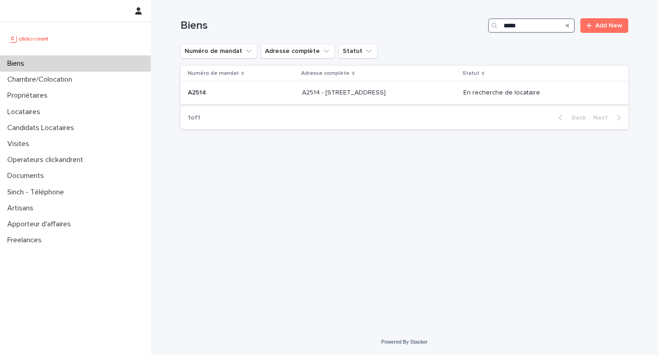
type input "*****"
click at [361, 93] on p "A2514 - [STREET_ADDRESS]" at bounding box center [344, 92] width 85 height 10
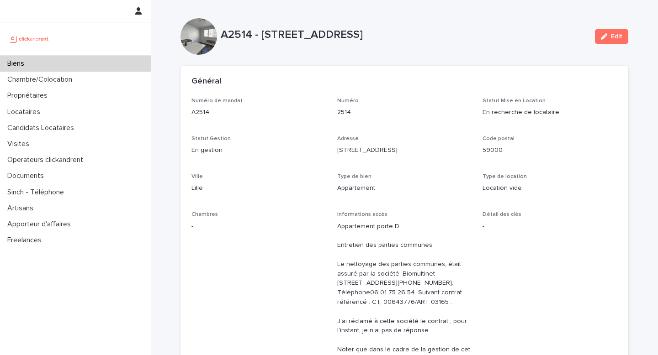
drag, startPoint x: 493, startPoint y: 54, endPoint x: 505, endPoint y: 88, distance: 36.2
click at [493, 54] on div "A2514 - [STREET_ADDRESS] Edit" at bounding box center [403, 36] width 447 height 37
drag, startPoint x: 505, startPoint y: 89, endPoint x: 463, endPoint y: 95, distance: 43.0
click at [505, 89] on div "Général" at bounding box center [403, 82] width 447 height 32
drag, startPoint x: 422, startPoint y: 110, endPoint x: 433, endPoint y: 97, distance: 16.9
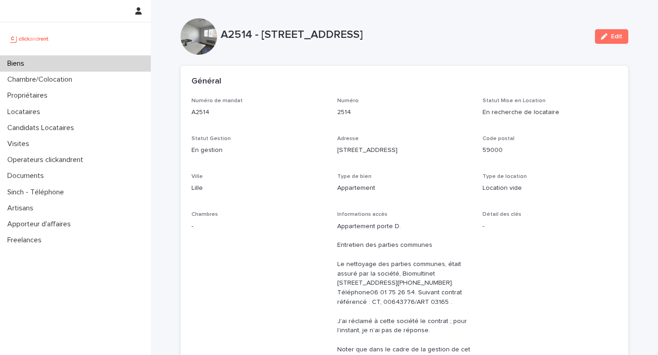
click at [422, 109] on p "2514" at bounding box center [404, 113] width 135 height 10
drag, startPoint x: 437, startPoint y: 50, endPoint x: 437, endPoint y: 68, distance: 18.7
click at [437, 49] on div "A2514 - [STREET_ADDRESS] Edit" at bounding box center [403, 36] width 447 height 37
drag, startPoint x: 432, startPoint y: 87, endPoint x: 404, endPoint y: 74, distance: 31.3
click at [432, 87] on div "Général" at bounding box center [403, 82] width 447 height 32
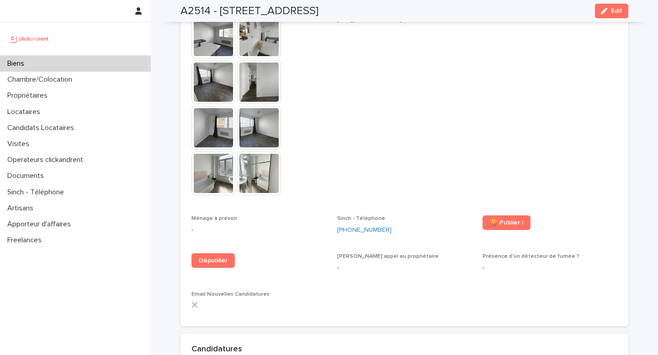
scroll to position [2164, 0]
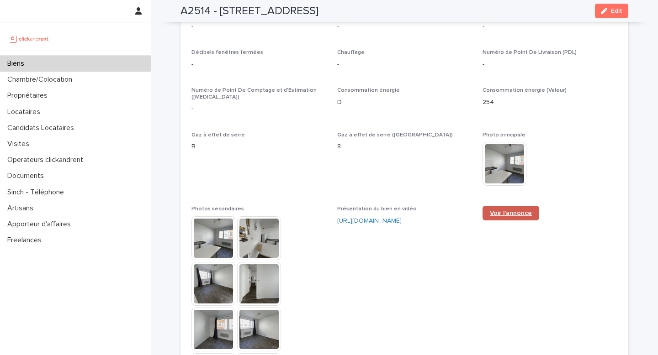
click at [509, 206] on link "Voir l'annonce" at bounding box center [510, 213] width 57 height 15
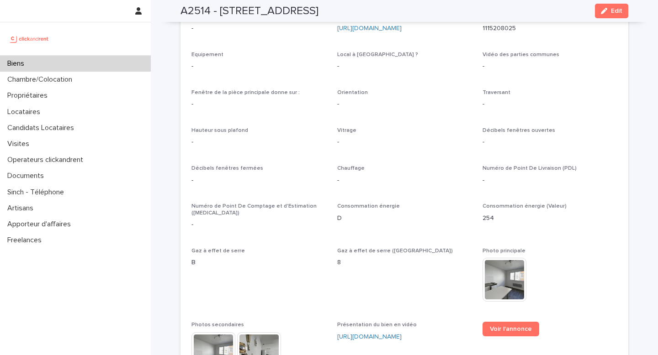
scroll to position [687, 0]
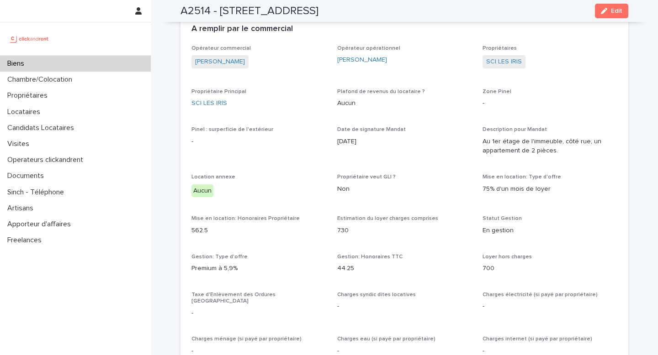
click at [576, 43] on div "A remplir par le commercial" at bounding box center [403, 29] width 447 height 32
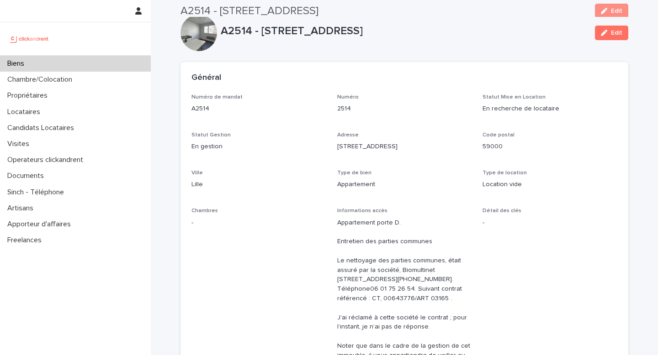
scroll to position [0, 0]
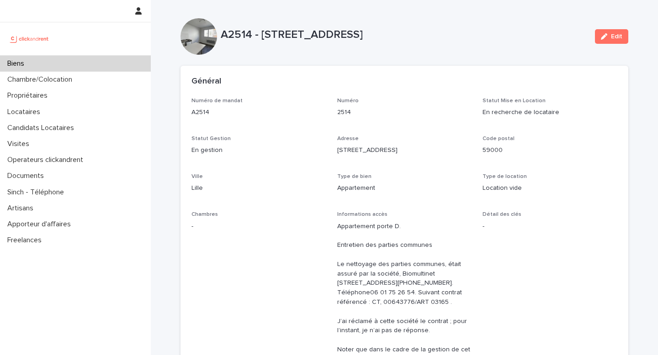
click at [56, 64] on div "Biens" at bounding box center [75, 64] width 151 height 16
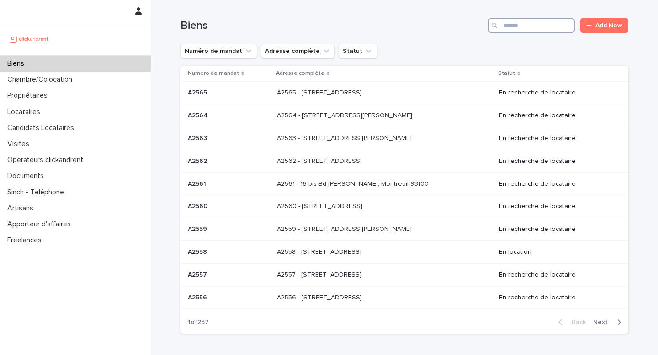
drag, startPoint x: 510, startPoint y: 26, endPoint x: 524, endPoint y: 40, distance: 19.4
click at [510, 26] on input "Search" at bounding box center [531, 25] width 87 height 15
paste input "*****"
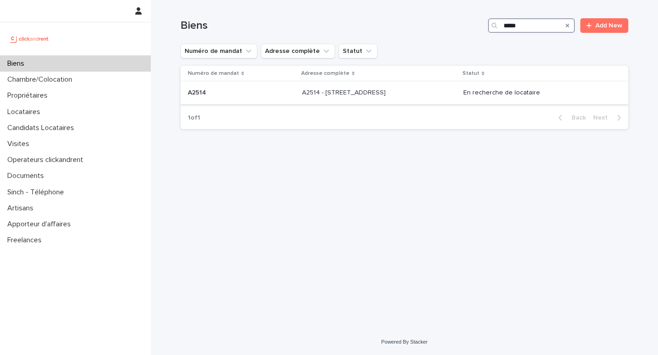
type input "*****"
click at [364, 96] on p "A2514 - [STREET_ADDRESS]" at bounding box center [344, 92] width 85 height 10
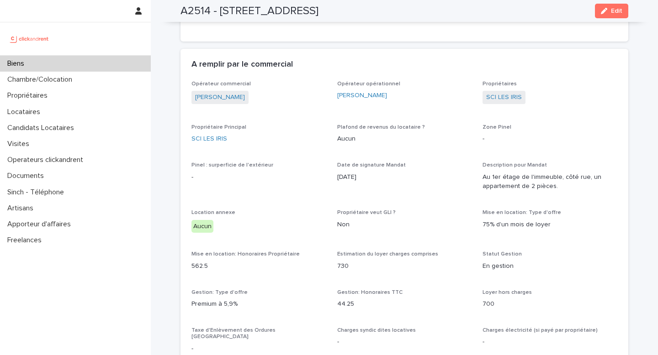
scroll to position [919, 0]
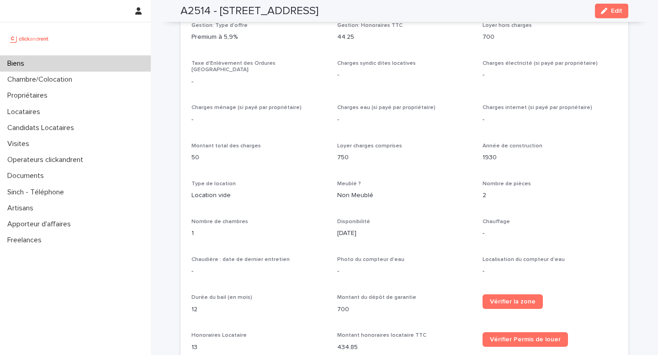
drag, startPoint x: 216, startPoint y: 10, endPoint x: 366, endPoint y: 18, distance: 149.5
click at [366, 18] on div "A2514 - [STREET_ADDRESS] Edit" at bounding box center [403, 11] width 447 height 22
copy h2 "[STREET_ADDRESS]"
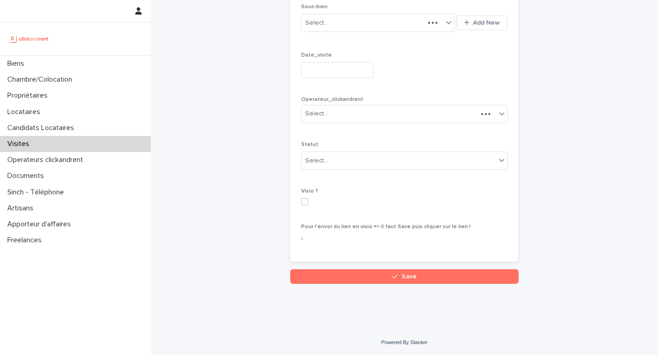
scroll to position [154, 0]
click at [37, 62] on div "Biens" at bounding box center [75, 64] width 151 height 16
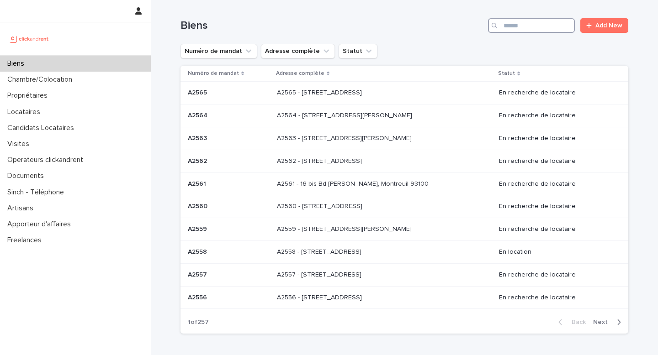
click at [541, 28] on input "Search" at bounding box center [531, 25] width 87 height 15
paste input "*****"
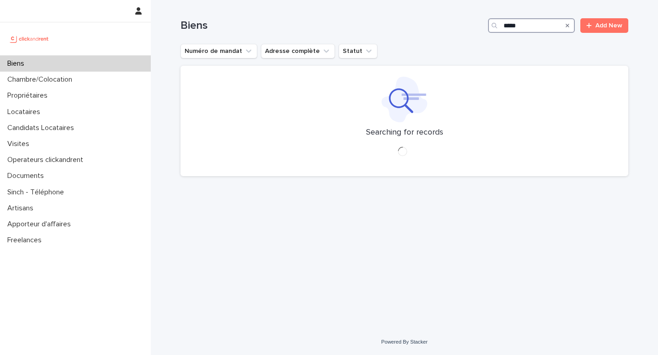
type input "*****"
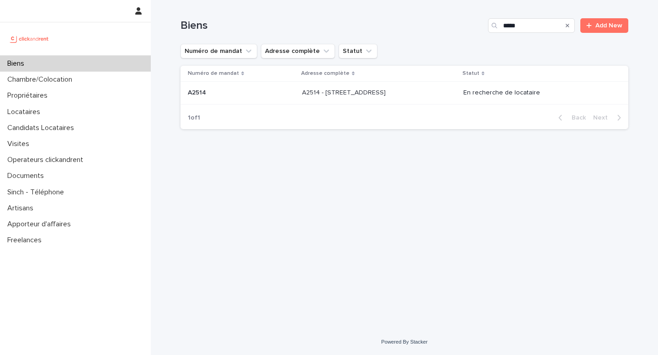
click at [339, 95] on p "A2514 - [STREET_ADDRESS]" at bounding box center [344, 92] width 85 height 10
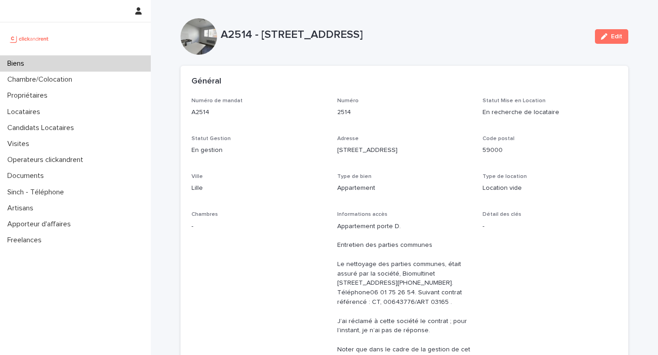
click at [424, 109] on p "2514" at bounding box center [404, 113] width 135 height 10
click at [87, 62] on div "Biens" at bounding box center [75, 64] width 151 height 16
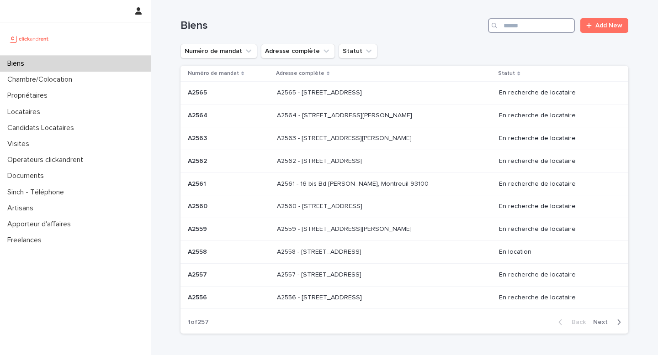
click at [500, 26] on input "Search" at bounding box center [531, 25] width 87 height 15
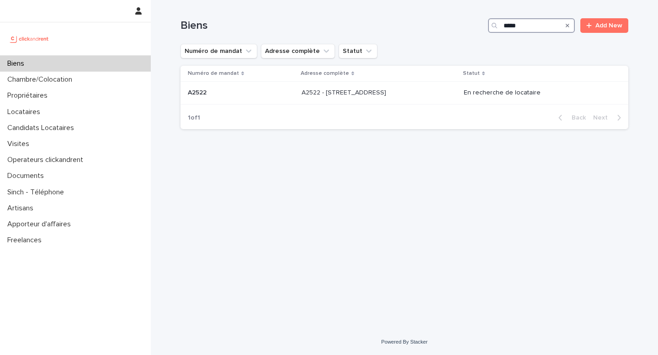
type input "*****"
click at [302, 90] on p "A2522 - [STREET_ADDRESS]" at bounding box center [344, 92] width 86 height 10
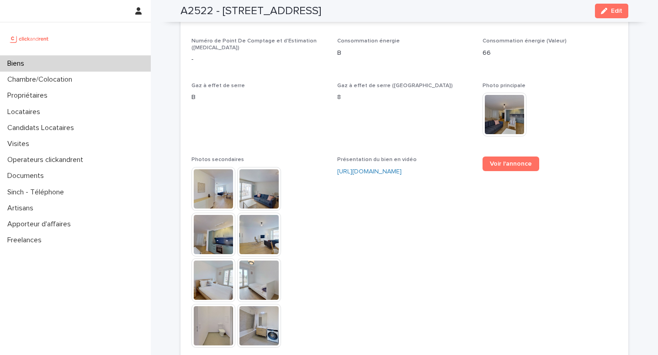
scroll to position [2311, 0]
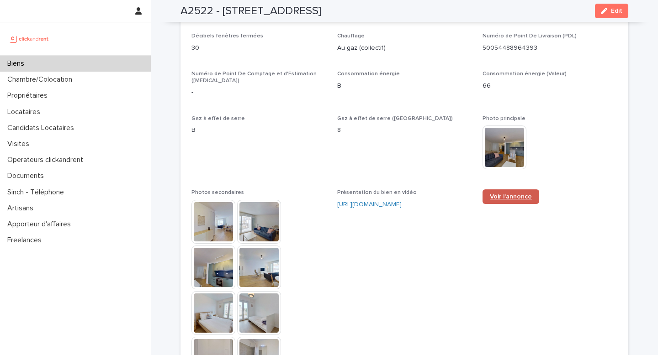
click at [505, 189] on link "Voir l'annonce" at bounding box center [510, 196] width 57 height 15
